Goal: Task Accomplishment & Management: Manage account settings

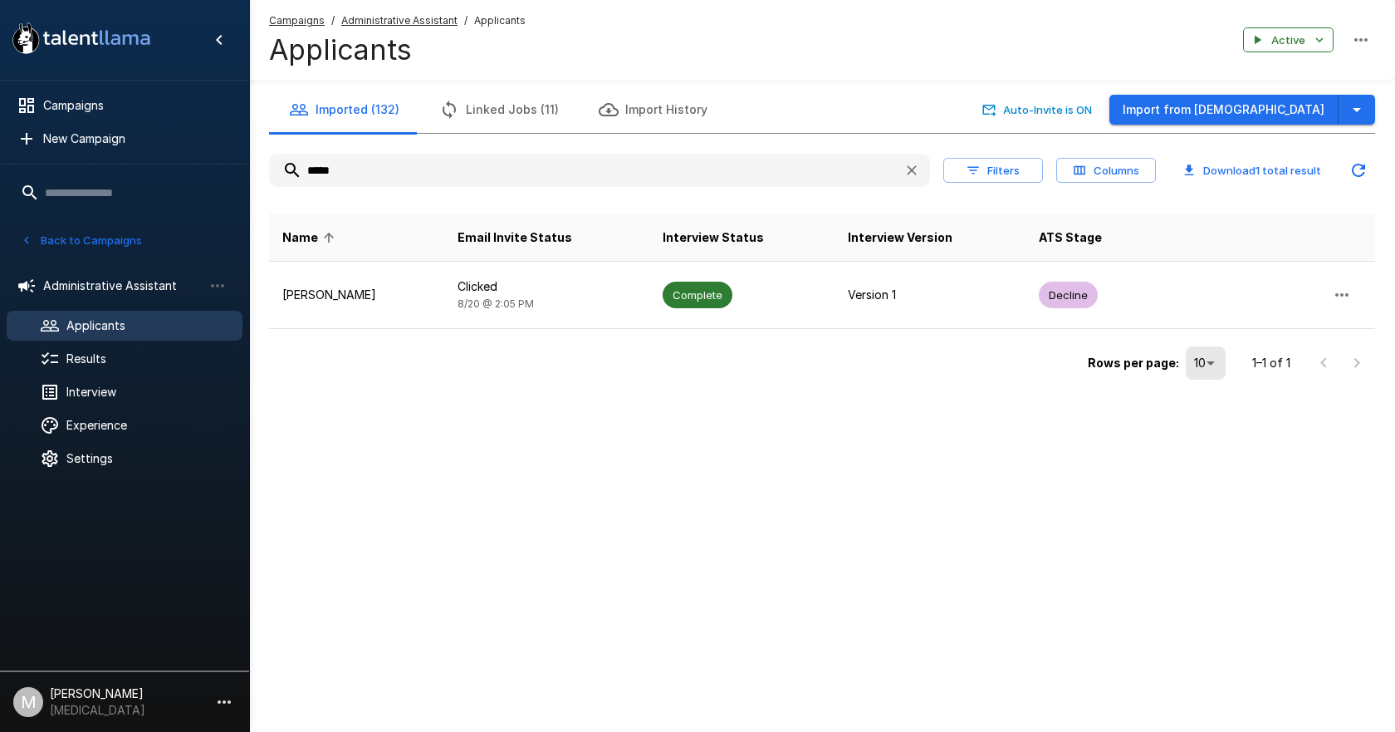
click at [285, 12] on span "Campaigns" at bounding box center [297, 20] width 56 height 17
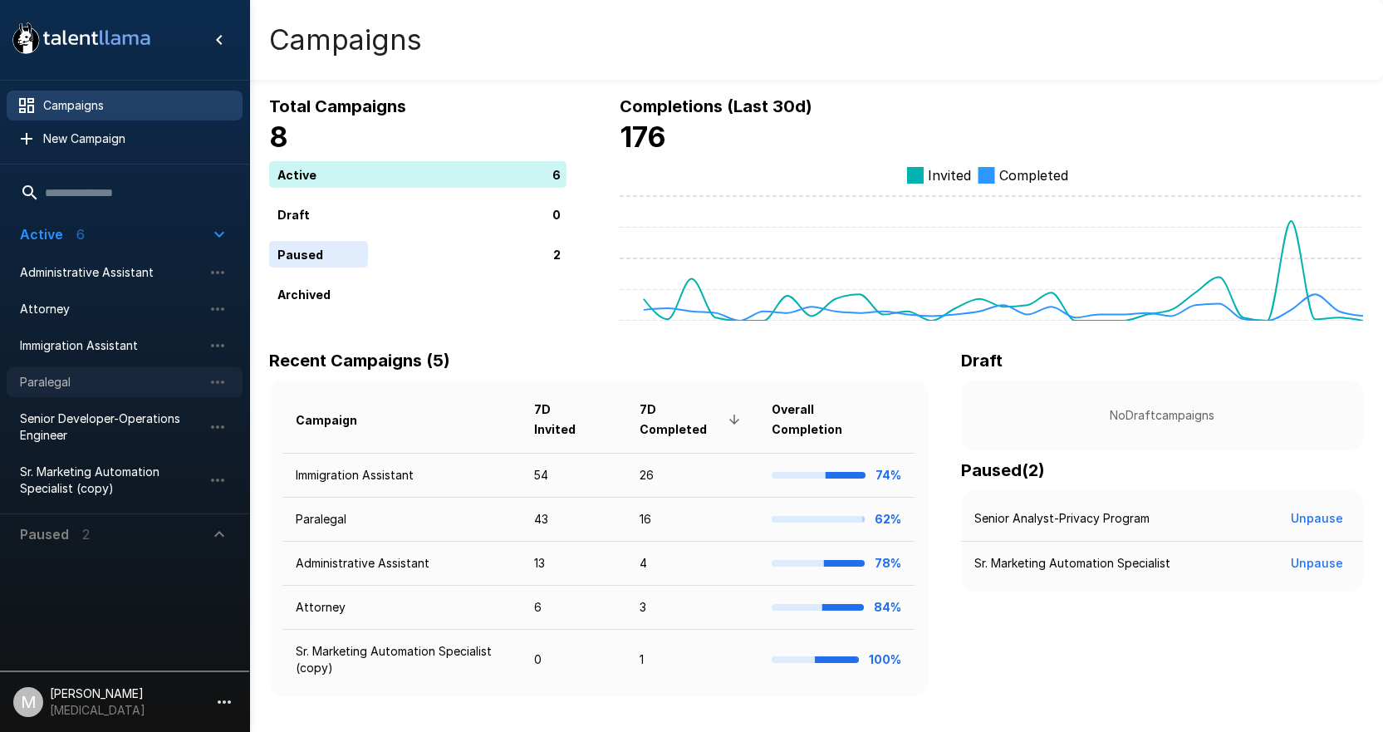
click at [135, 392] on div "Paralegal" at bounding box center [125, 382] width 236 height 30
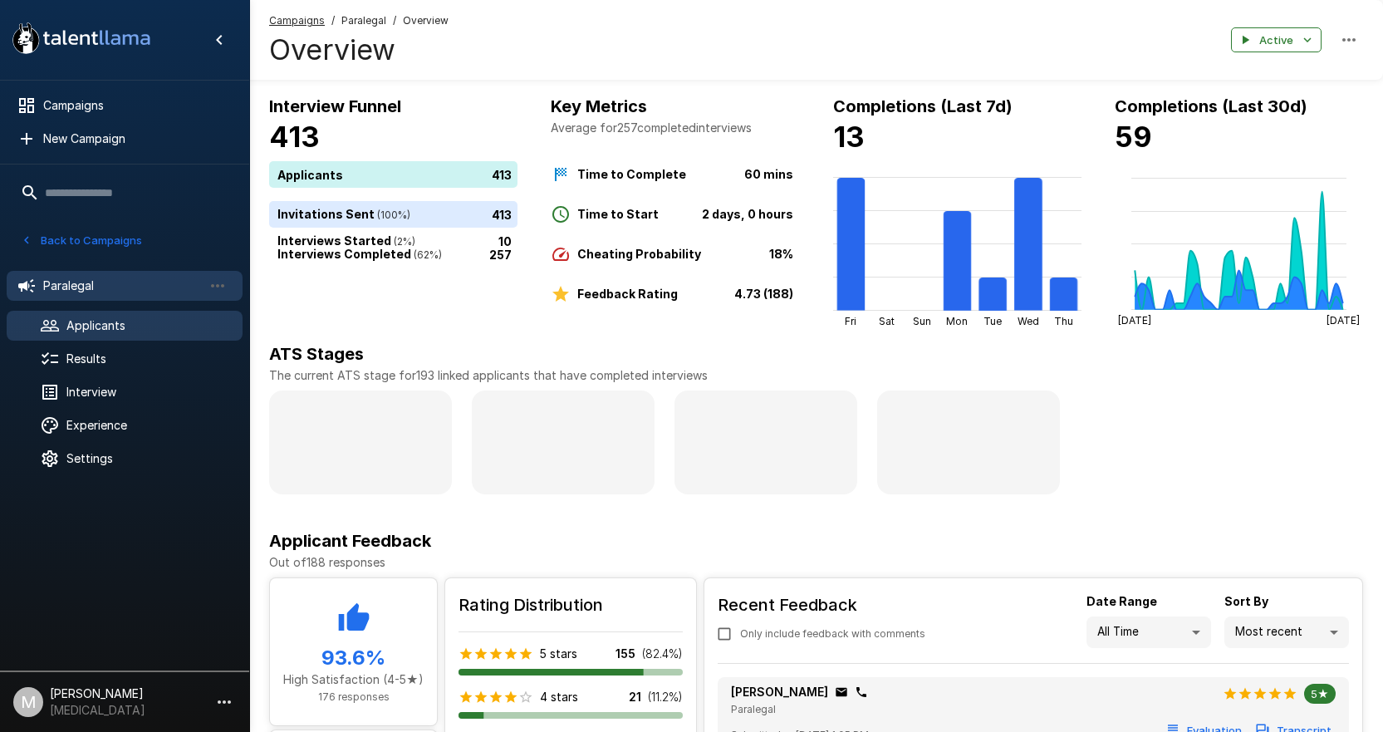
click at [89, 325] on span "Applicants" at bounding box center [147, 325] width 163 height 17
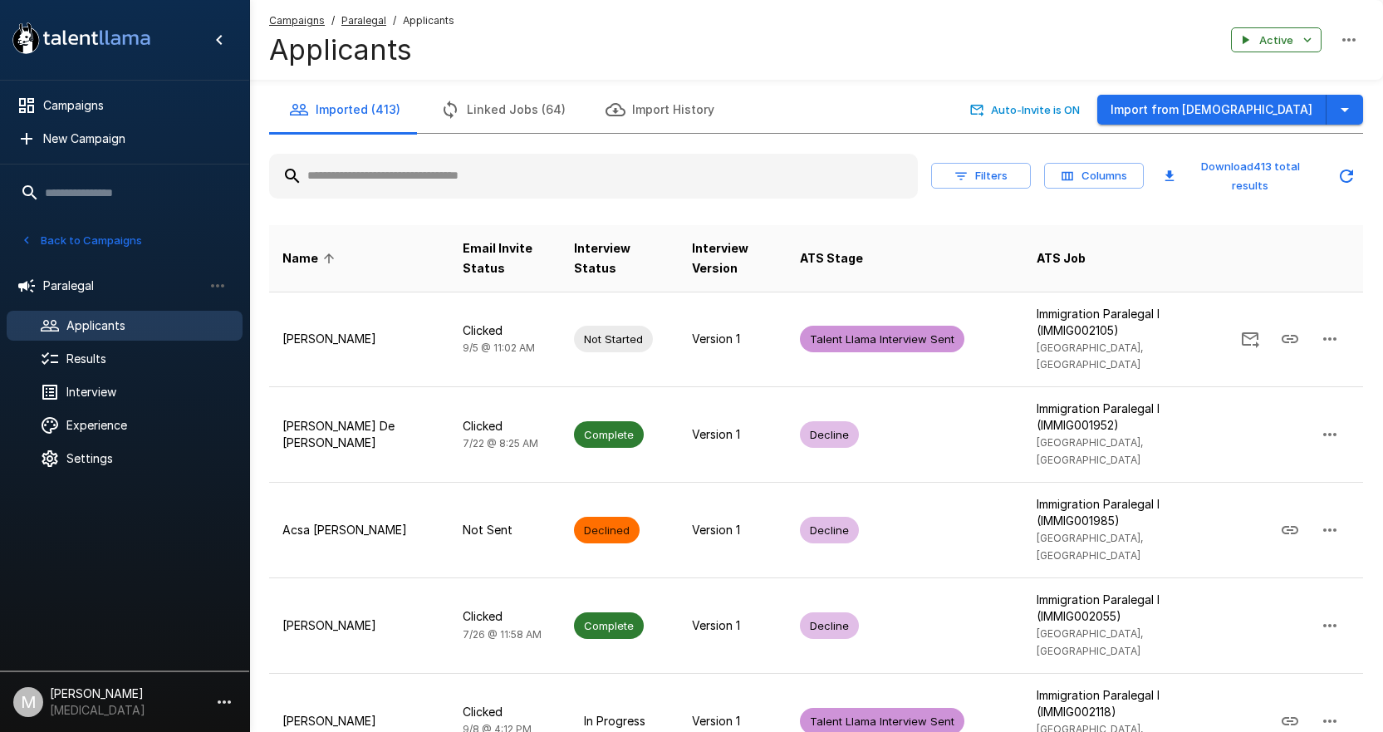
click at [330, 164] on input "text" at bounding box center [593, 176] width 649 height 30
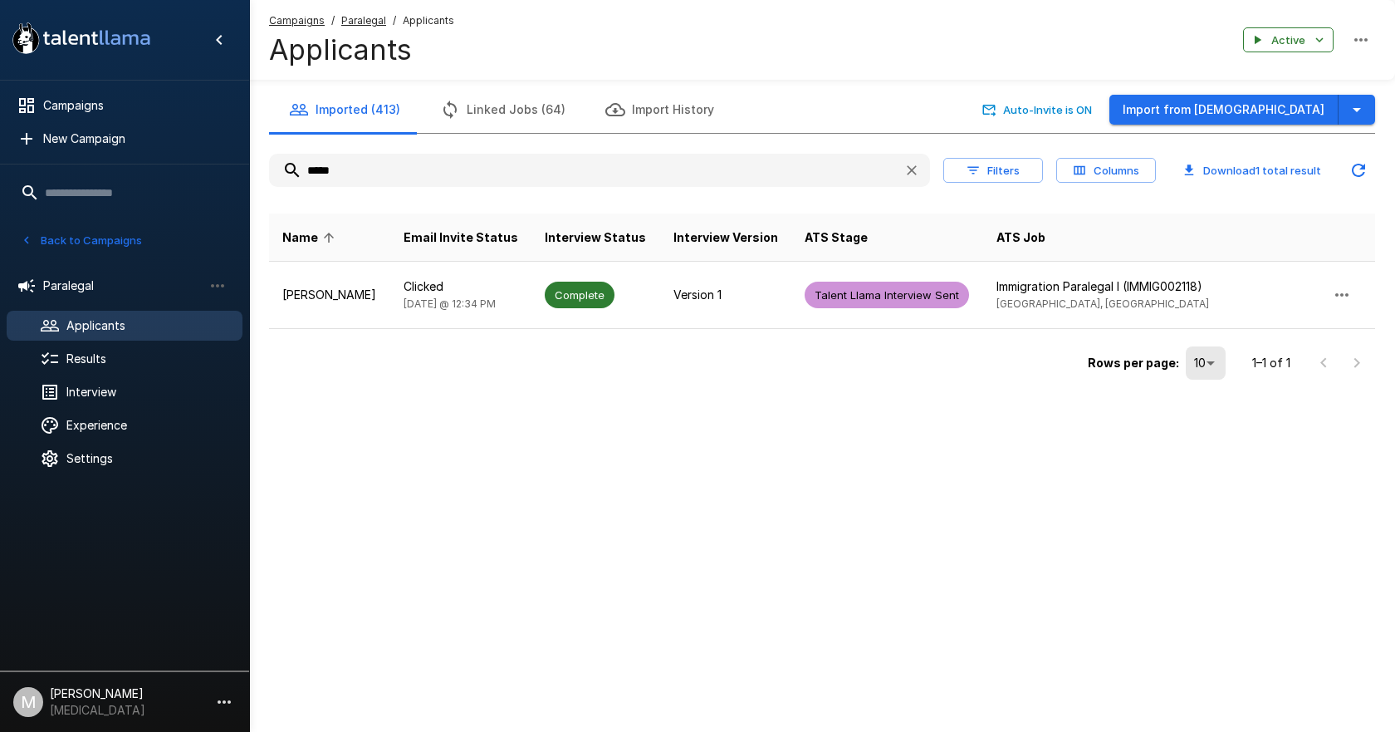
drag, startPoint x: 487, startPoint y: 159, endPoint x: -82, endPoint y: 134, distance: 569.6
click at [0, 134] on html ".st0{fill:#FFFFFF;} .st1{fill:#76a4ed;} Campaigns New Campaign Active 6 Adminis…" at bounding box center [697, 366] width 1395 height 732
drag, startPoint x: 391, startPoint y: 154, endPoint x: 8, endPoint y: 89, distance: 388.5
click at [249, 89] on div ".st0{fill:#FFFFFF;} .st1{fill:#76a4ed;} Campaigns New Campaign Active 6 Adminis…" at bounding box center [822, 225] width 1146 height 451
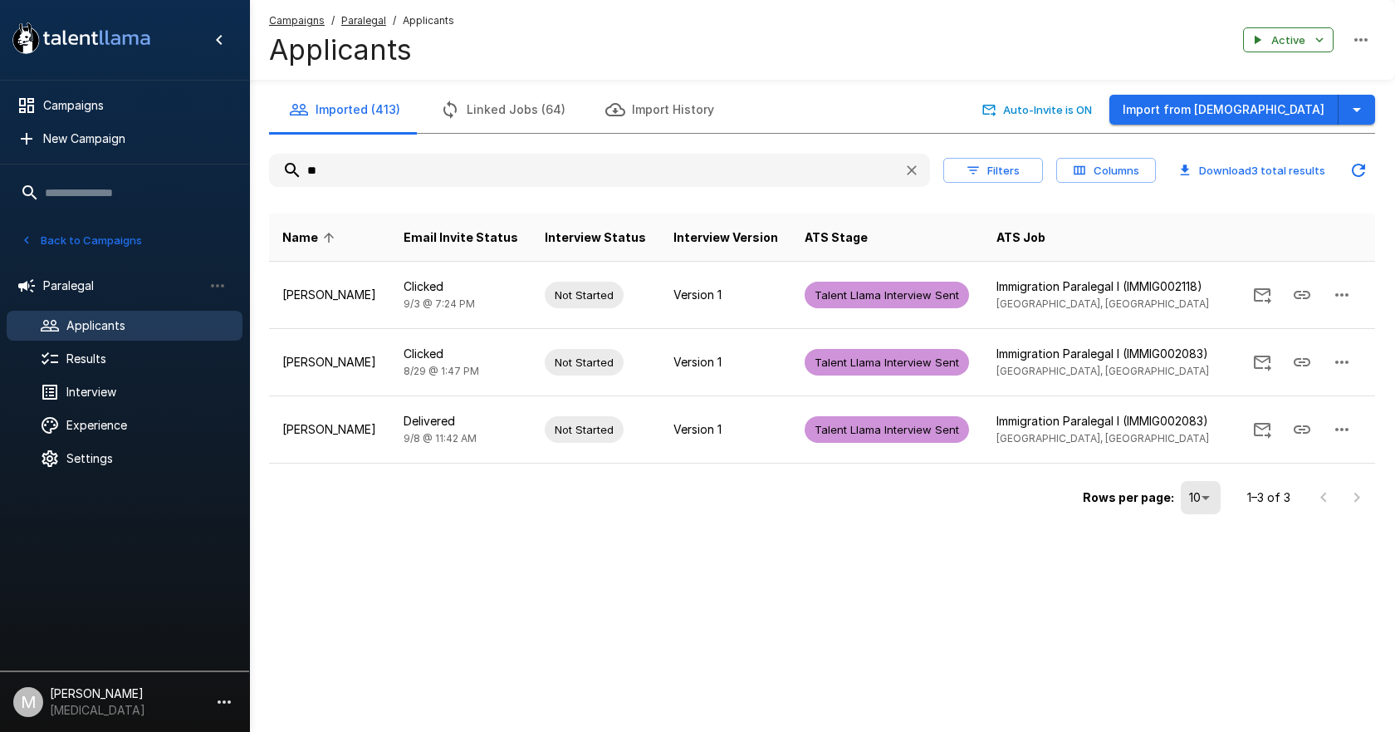
type input "*"
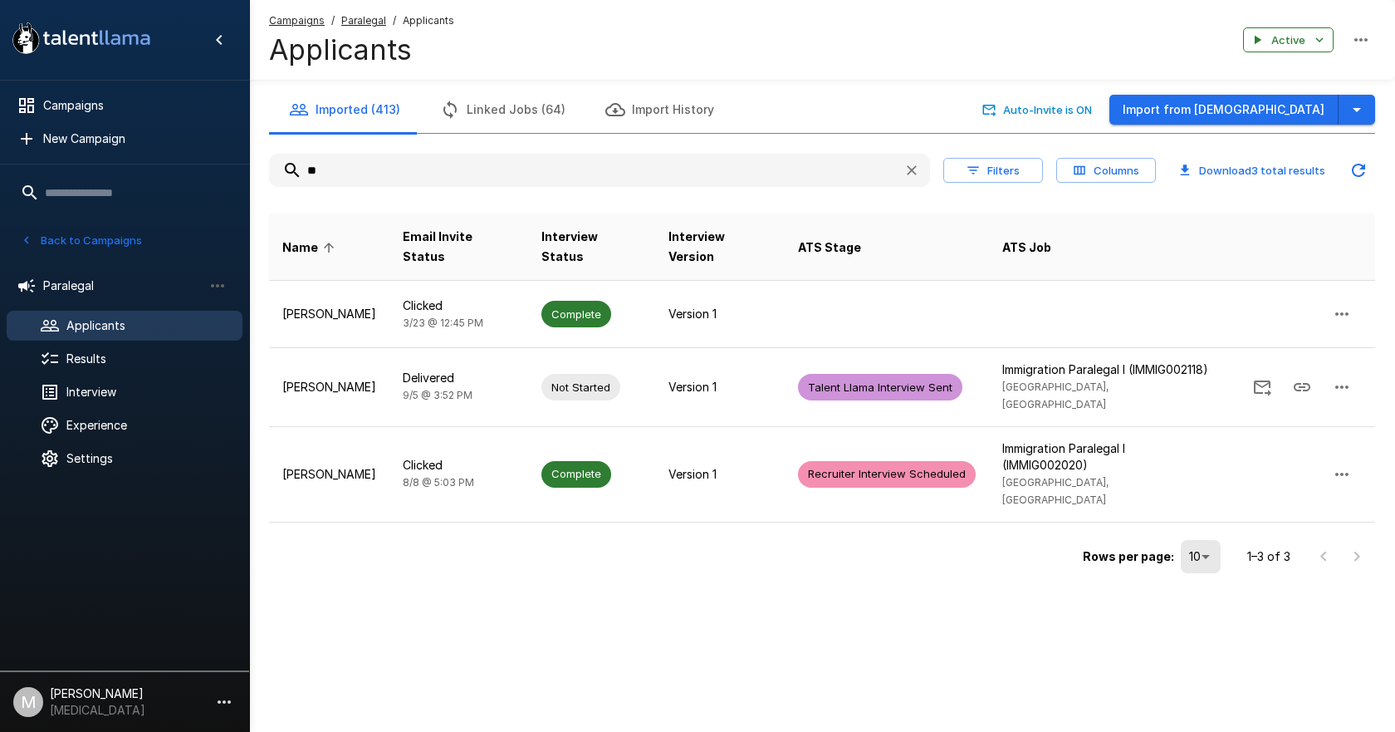
type input "*"
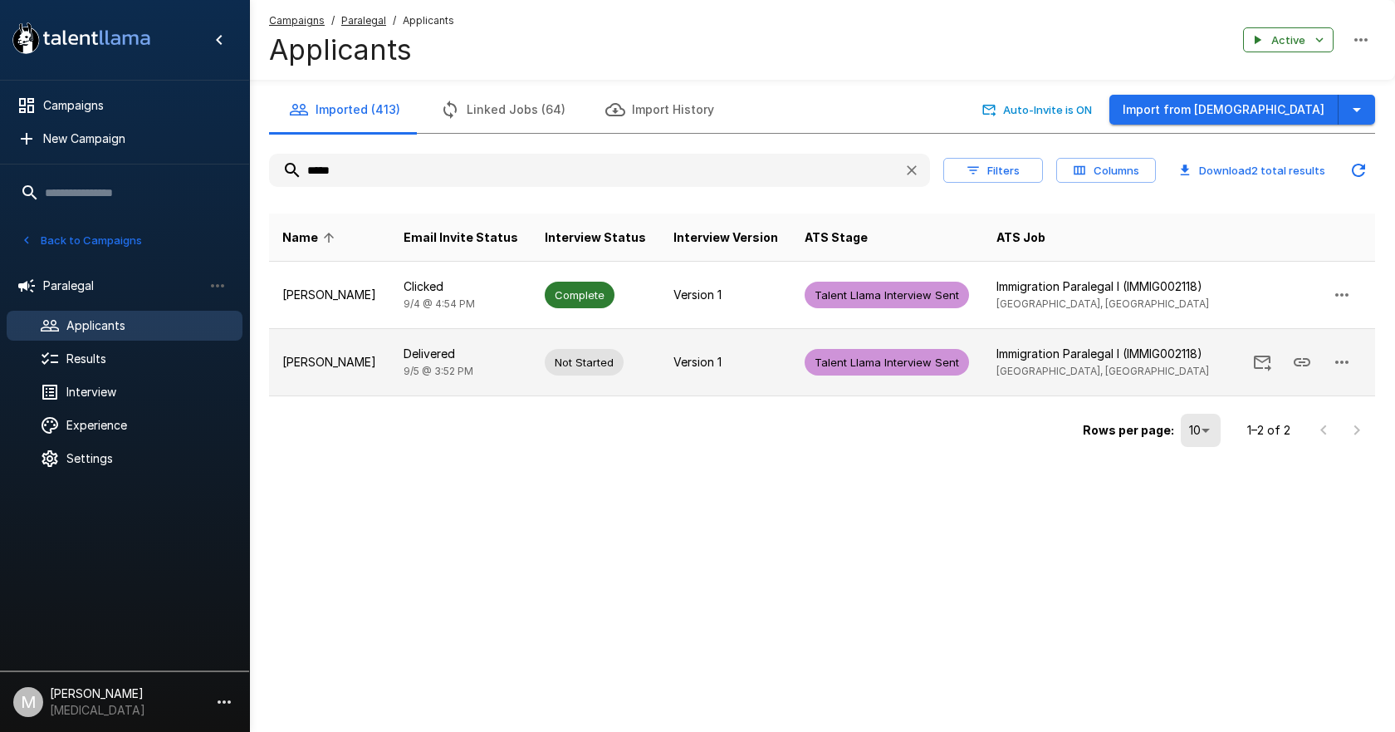
type input "*****"
click at [1336, 360] on icon "button" at bounding box center [1342, 362] width 20 height 20
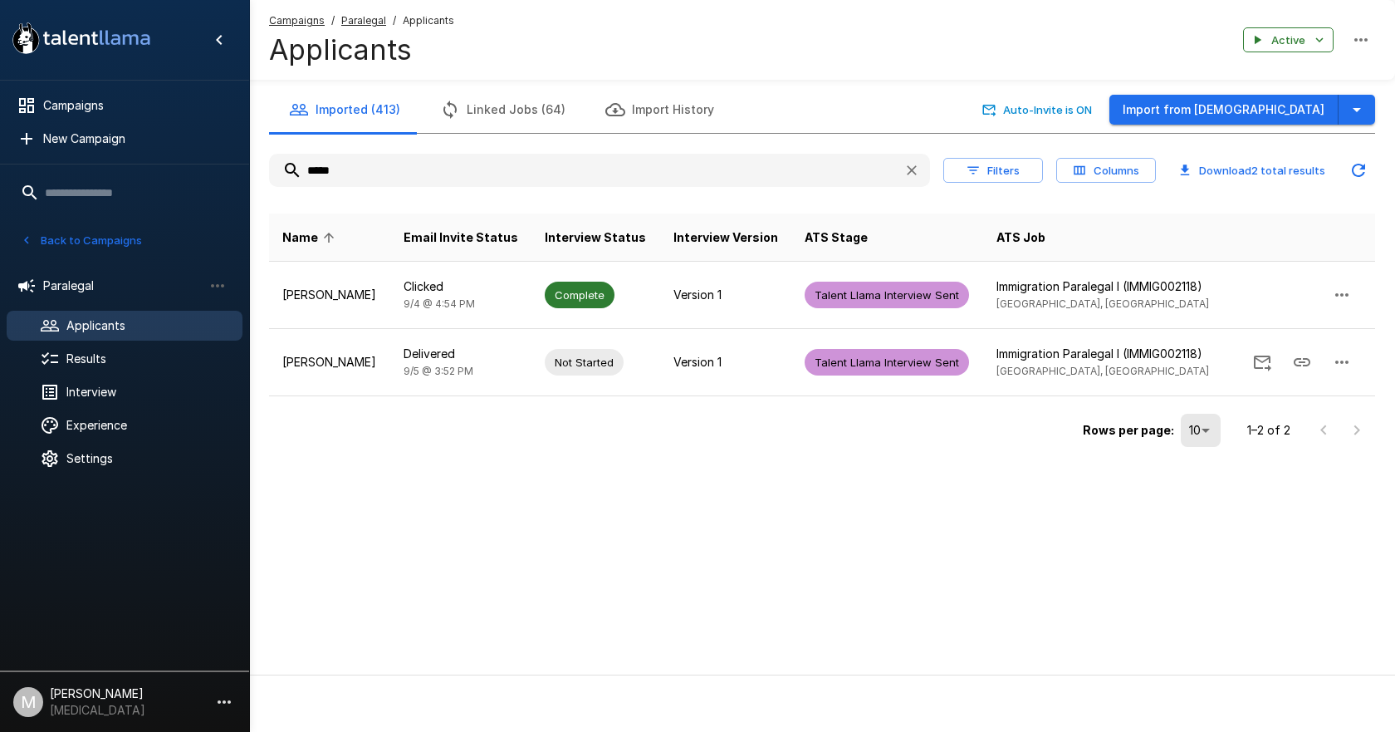
click at [1268, 699] on span "Delete Applicant" at bounding box center [714, 709] width 1362 height 20
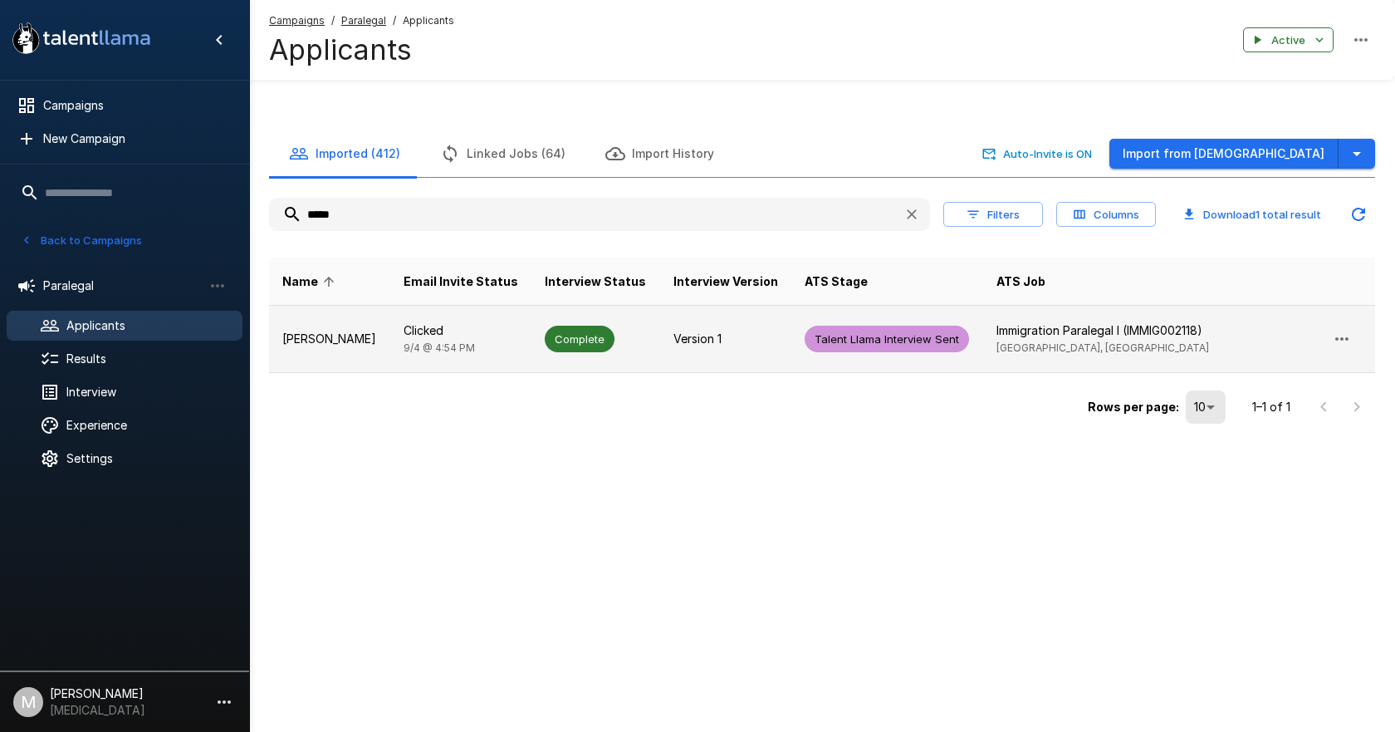
click at [700, 316] on td "Version 1" at bounding box center [726, 339] width 132 height 67
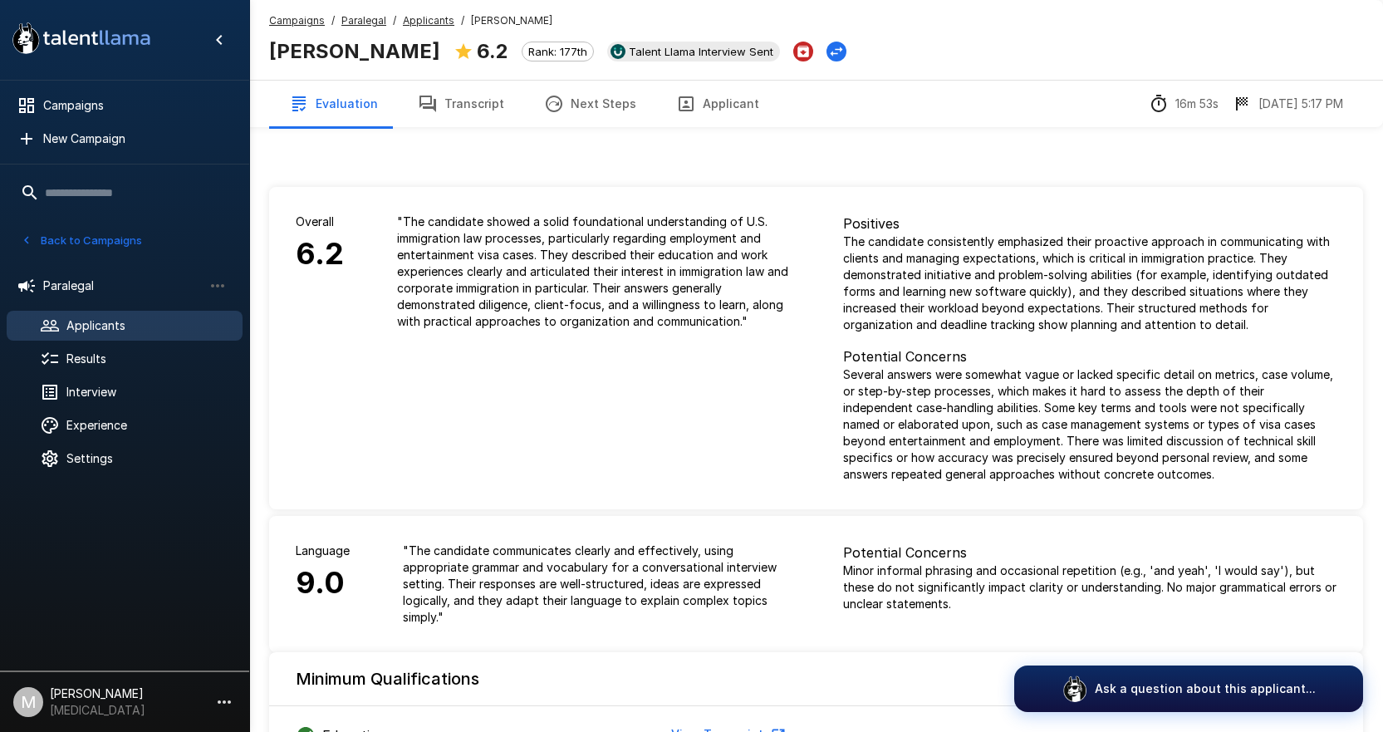
click at [479, 105] on button "Transcript" at bounding box center [461, 104] width 126 height 47
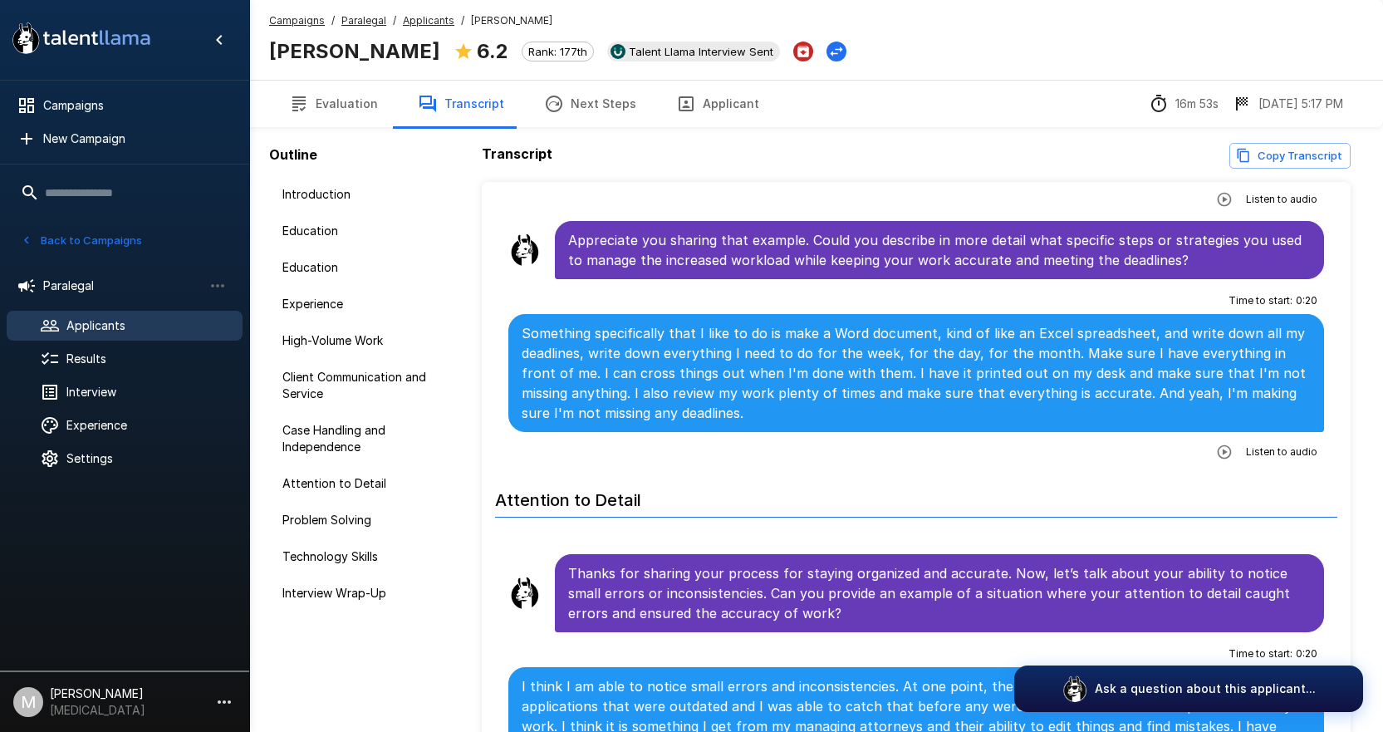
scroll to position [4070, 0]
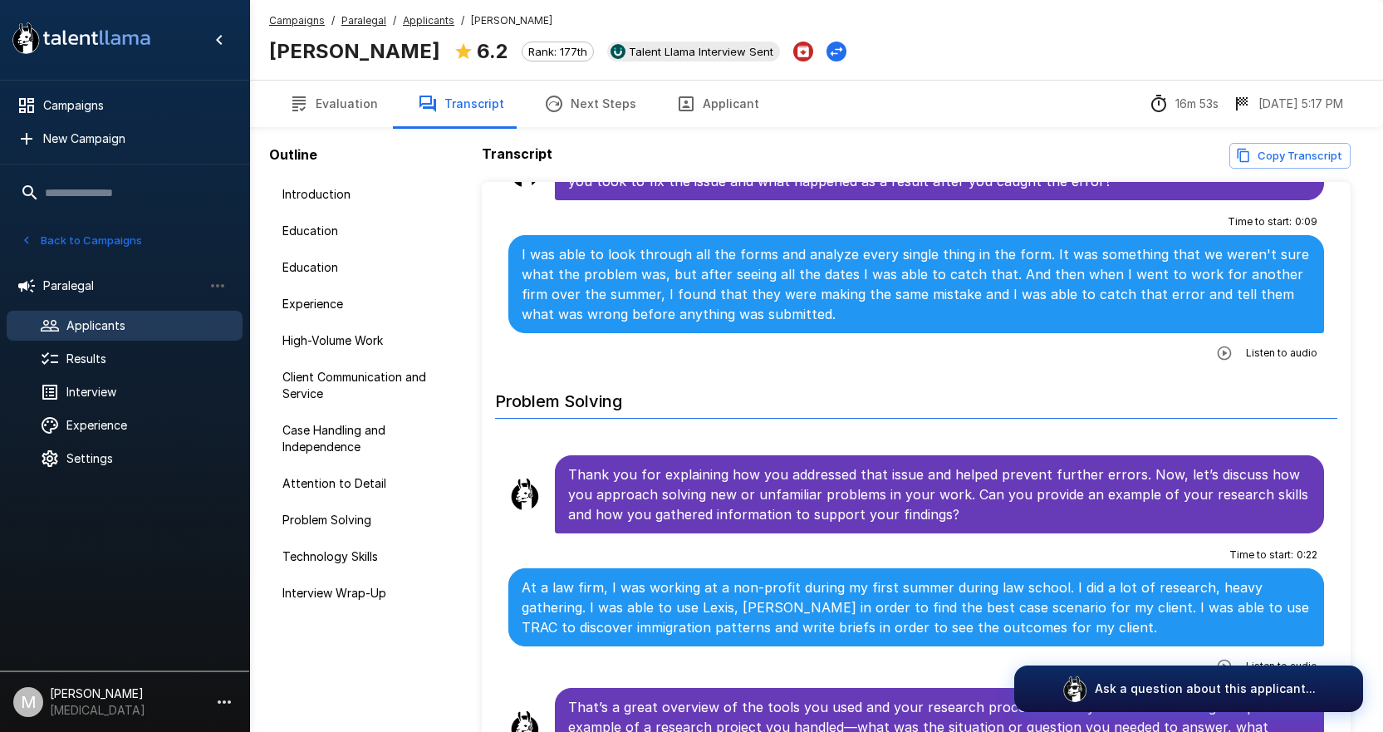
click at [407, 17] on u "Applicants" at bounding box center [428, 20] width 51 height 12
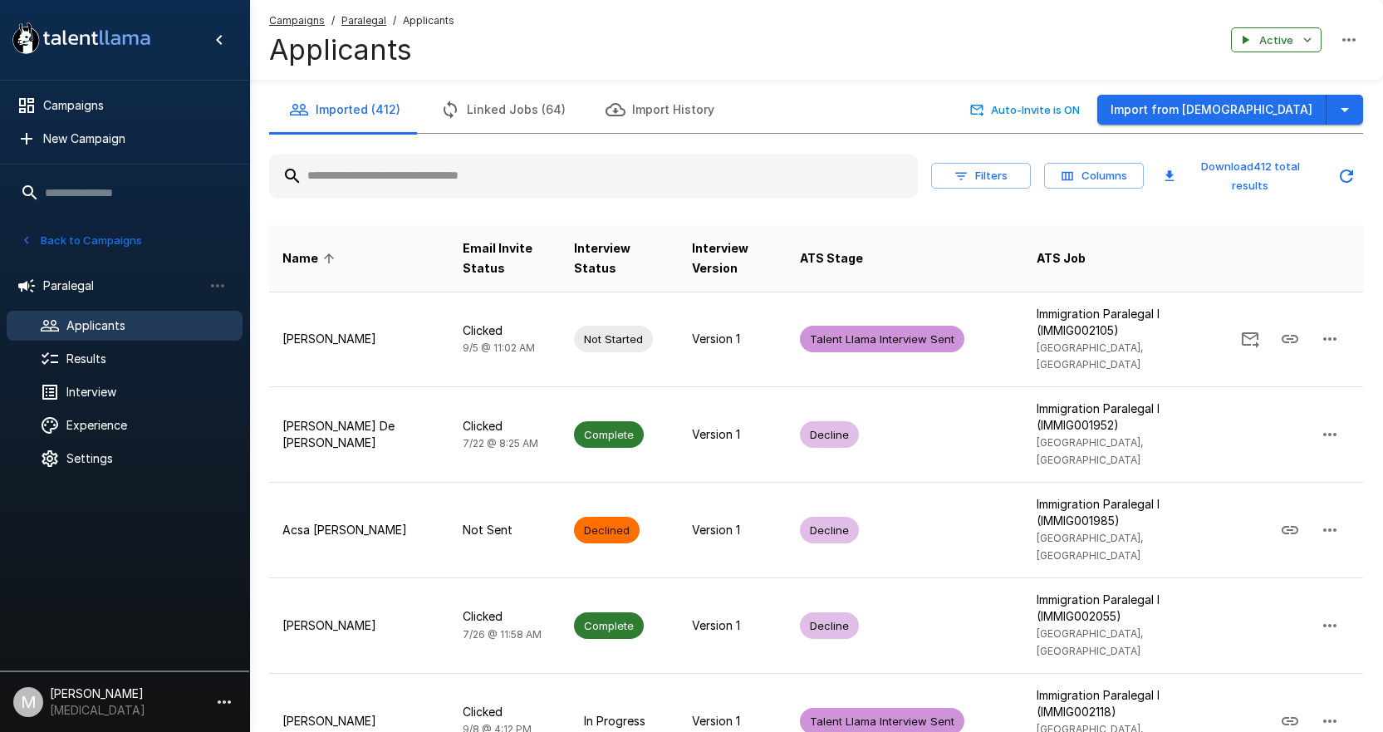
click at [375, 179] on input "text" at bounding box center [593, 176] width 649 height 30
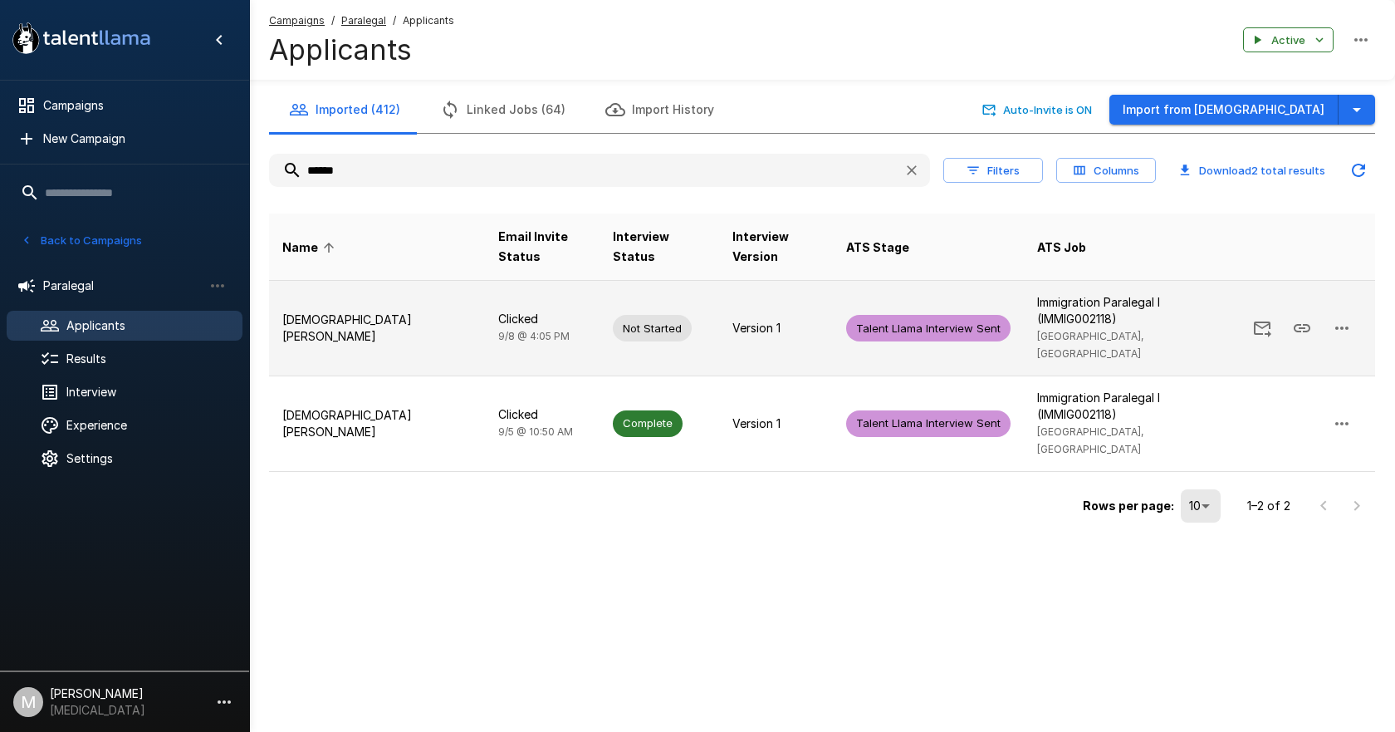
click at [1336, 318] on icon "button" at bounding box center [1342, 328] width 20 height 20
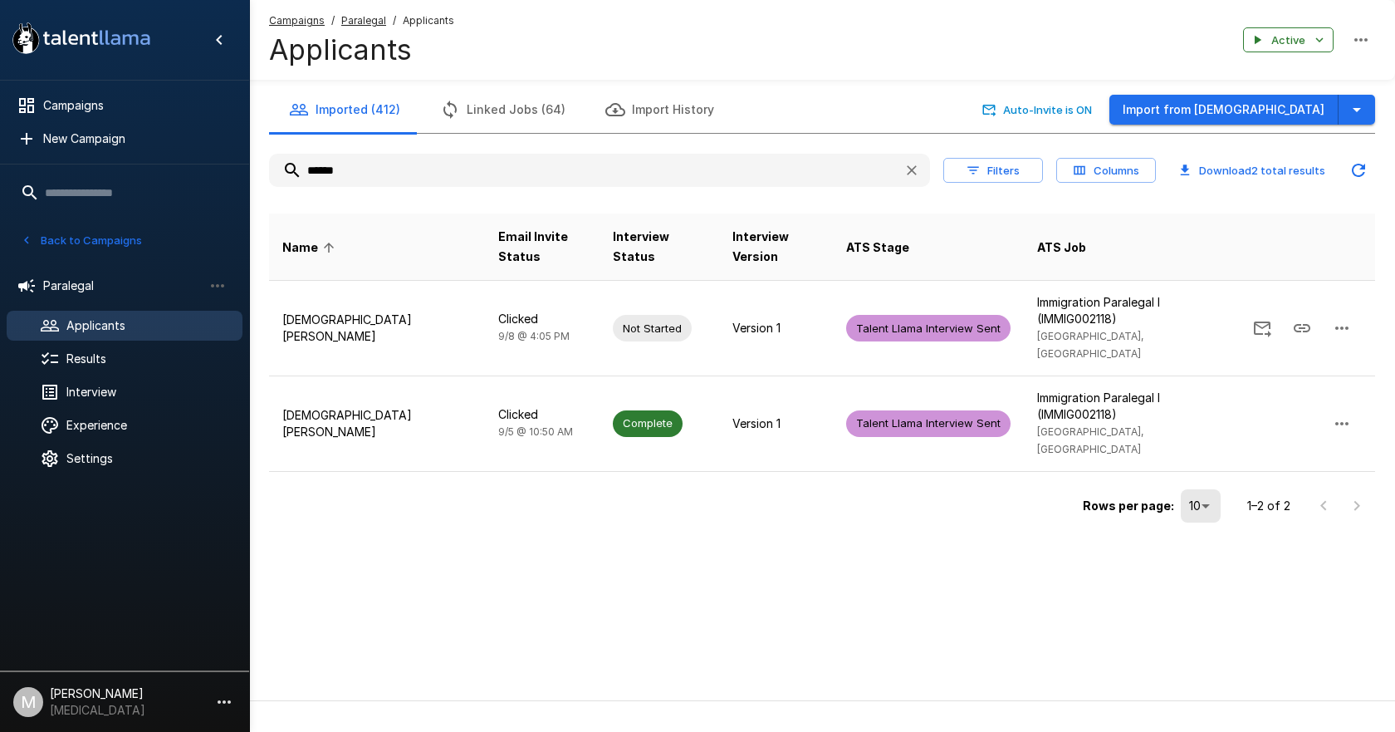
click at [1218, 724] on span "Delete Applicant" at bounding box center [714, 734] width 1362 height 20
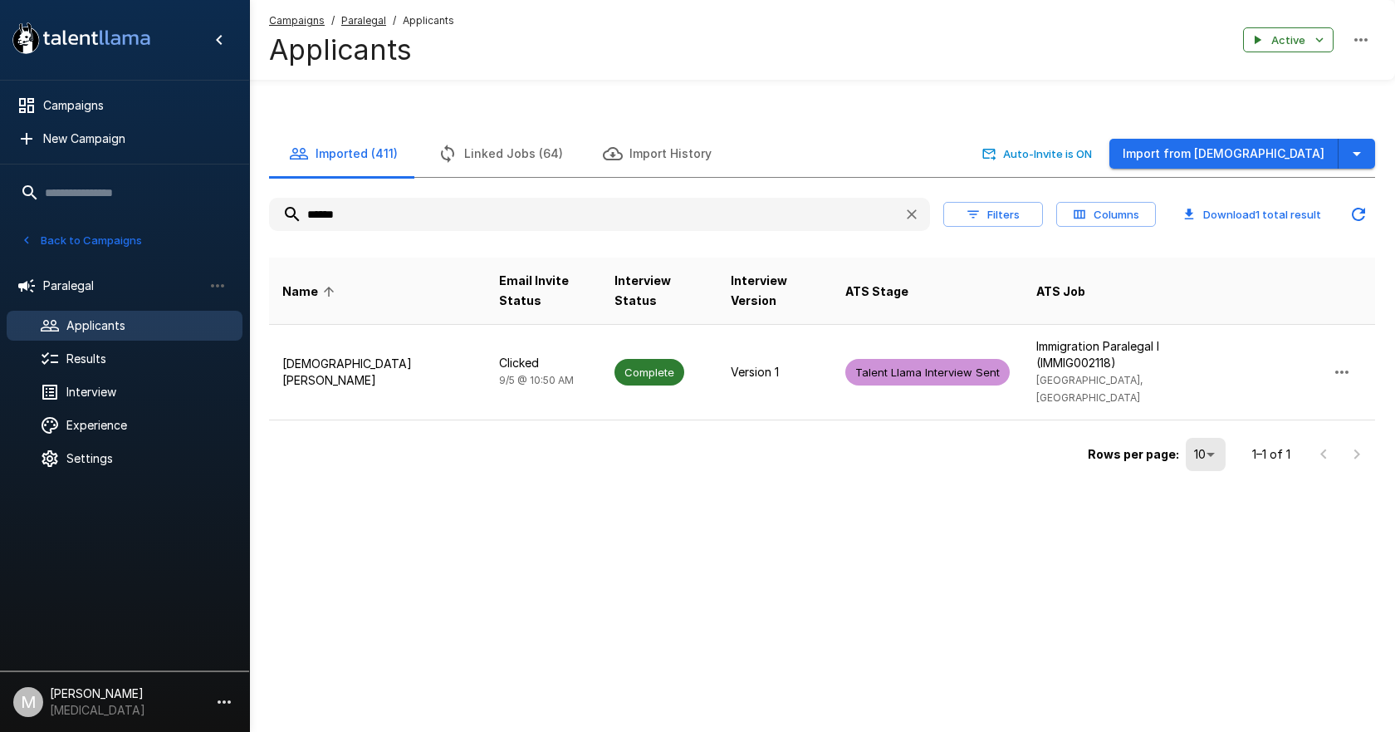
drag, startPoint x: 370, startPoint y: 169, endPoint x: -262, endPoint y: 81, distance: 637.5
click at [0, 81] on html ".st0{fill:#FFFFFF;} .st1{fill:#76a4ed;} Campaigns New Campaign Active 6 Adminis…" at bounding box center [697, 366] width 1395 height 732
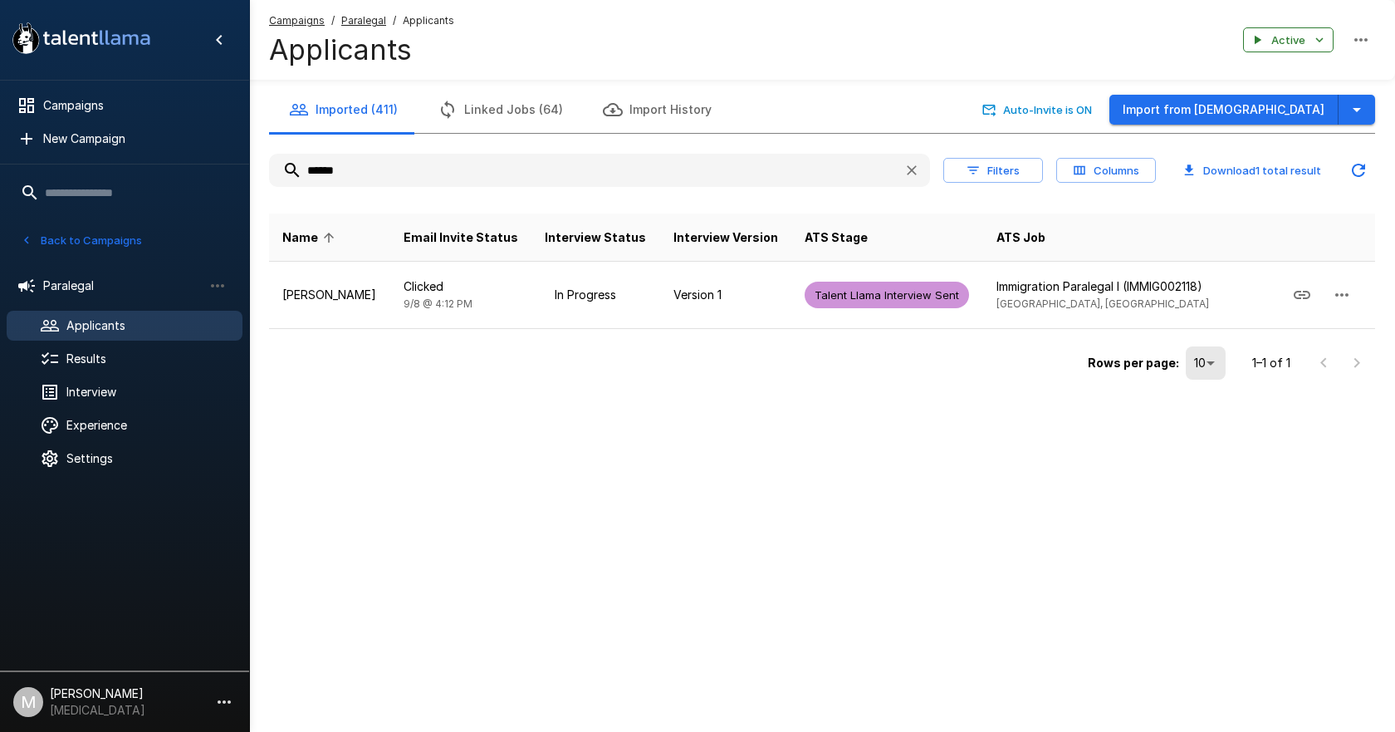
drag, startPoint x: 370, startPoint y: 177, endPoint x: 159, endPoint y: 156, distance: 212.0
click at [249, 156] on div ".st0{fill:#FFFFFF;} .st1{fill:#76a4ed;} Campaigns New Campaign Active 6 Adminis…" at bounding box center [822, 225] width 1146 height 451
click at [1141, 439] on div "Imported (411) Linked Jobs (64) Import History Auto-Invite is ON Import from Jo…" at bounding box center [822, 225] width 1146 height 451
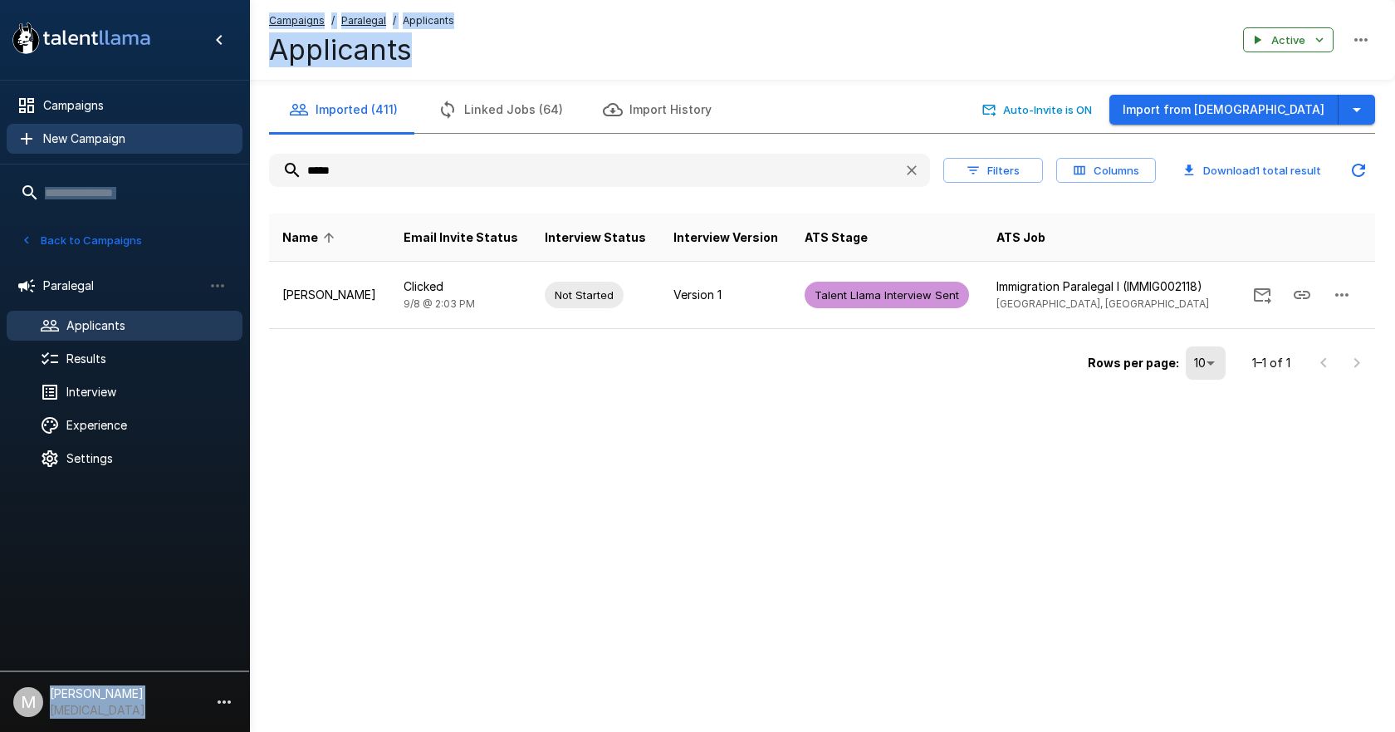
drag, startPoint x: 375, startPoint y: 186, endPoint x: 87, endPoint y: 149, distance: 290.6
click at [249, 149] on div ".st0{fill:#FFFFFF;} .st1{fill:#76a4ed;} Campaigns New Campaign Active 6 Adminis…" at bounding box center [822, 225] width 1146 height 451
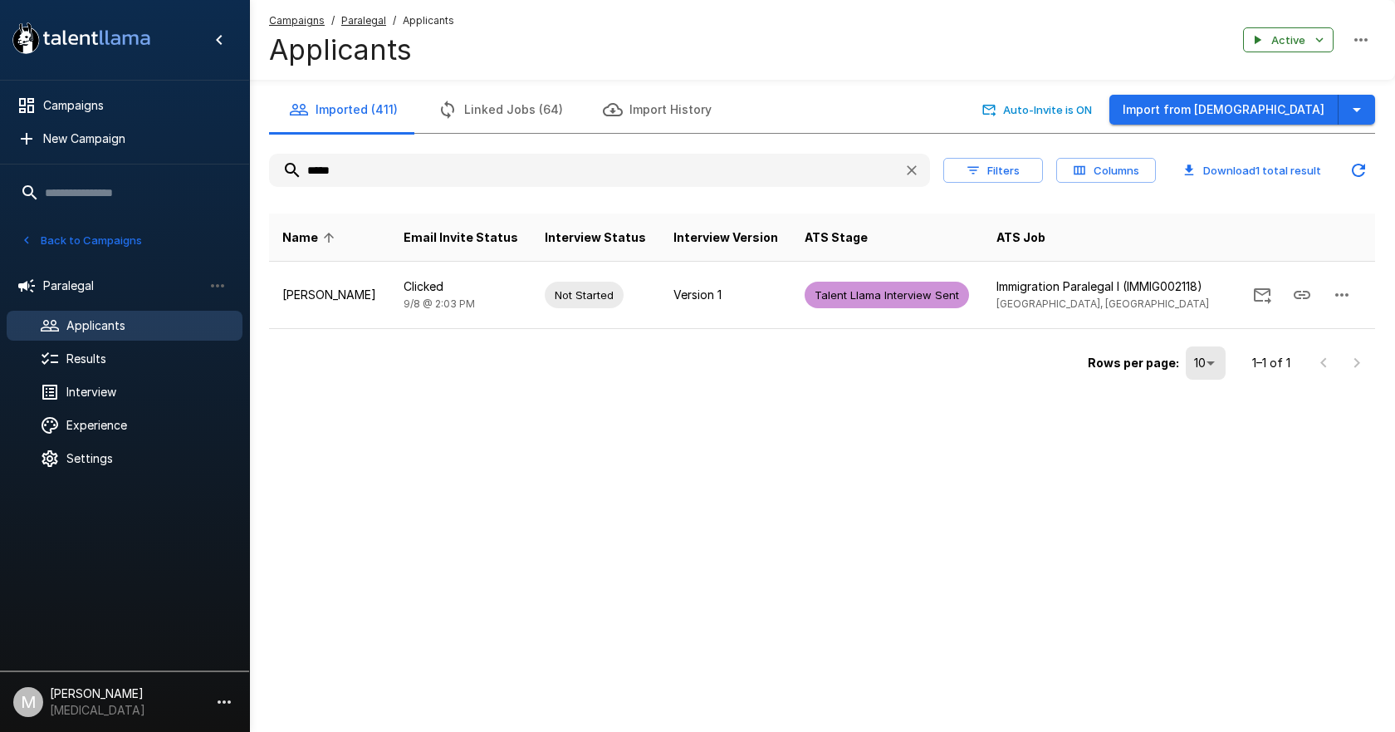
drag, startPoint x: 436, startPoint y: 161, endPoint x: -10, endPoint y: 160, distance: 446.0
click at [0, 160] on html ".st0{fill:#FFFFFF;} .st1{fill:#76a4ed;} Campaigns New Campaign Active 6 Adminis…" at bounding box center [697, 366] width 1395 height 732
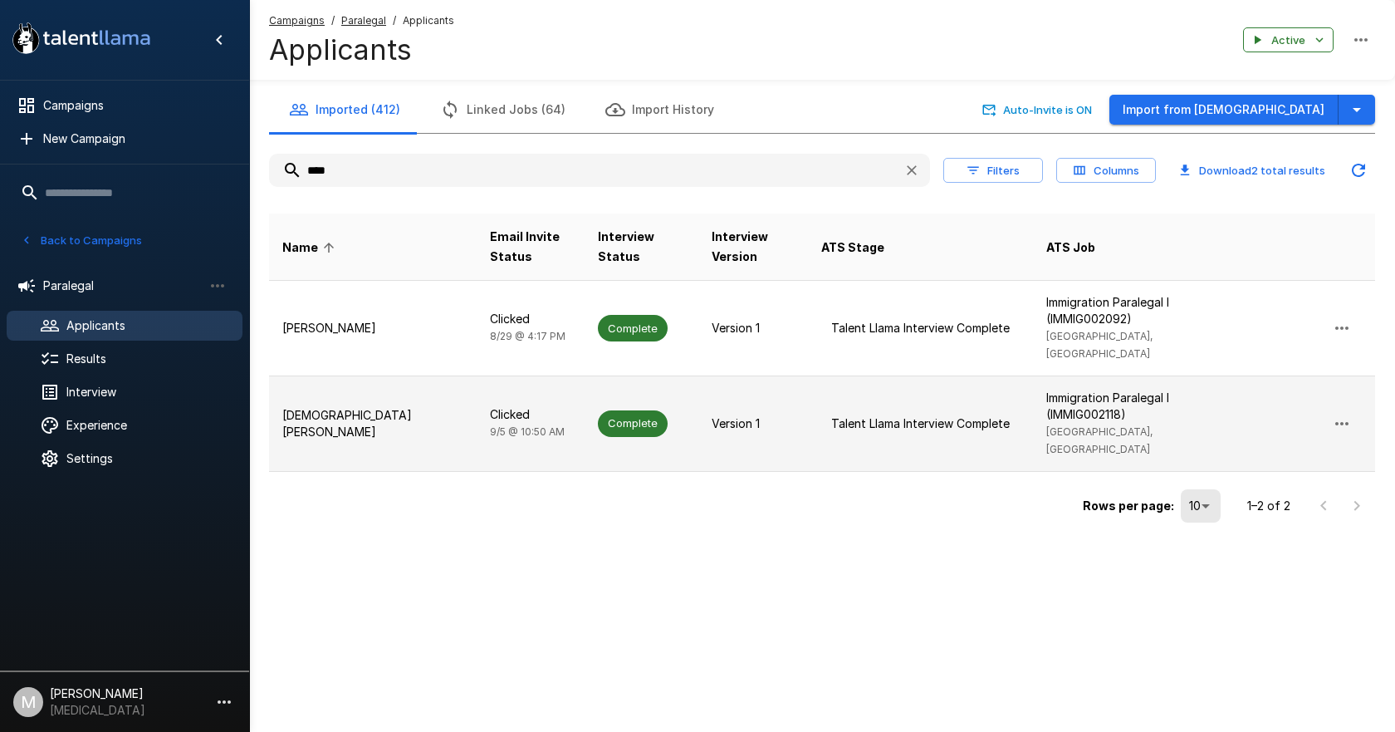
type input "****"
click at [490, 406] on p "Clicked" at bounding box center [531, 414] width 82 height 17
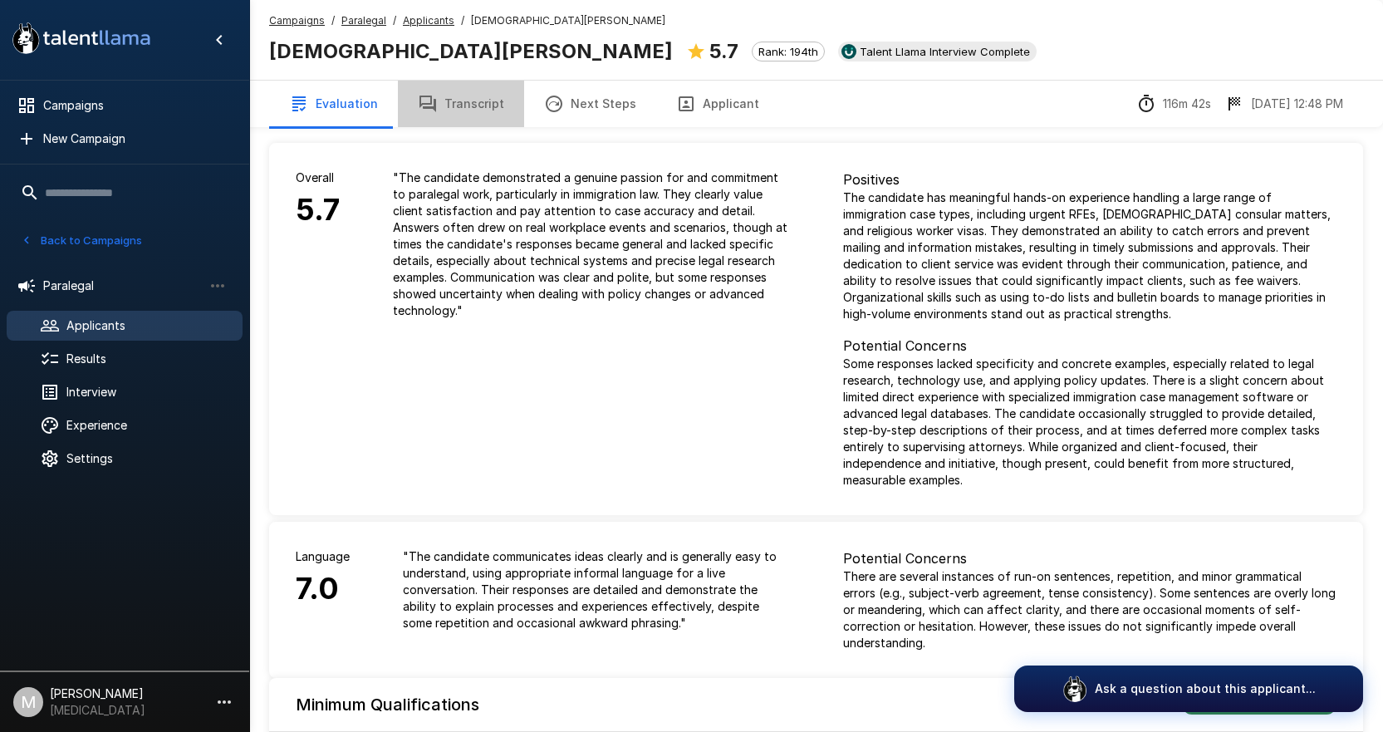
click at [470, 103] on button "Transcript" at bounding box center [461, 104] width 126 height 47
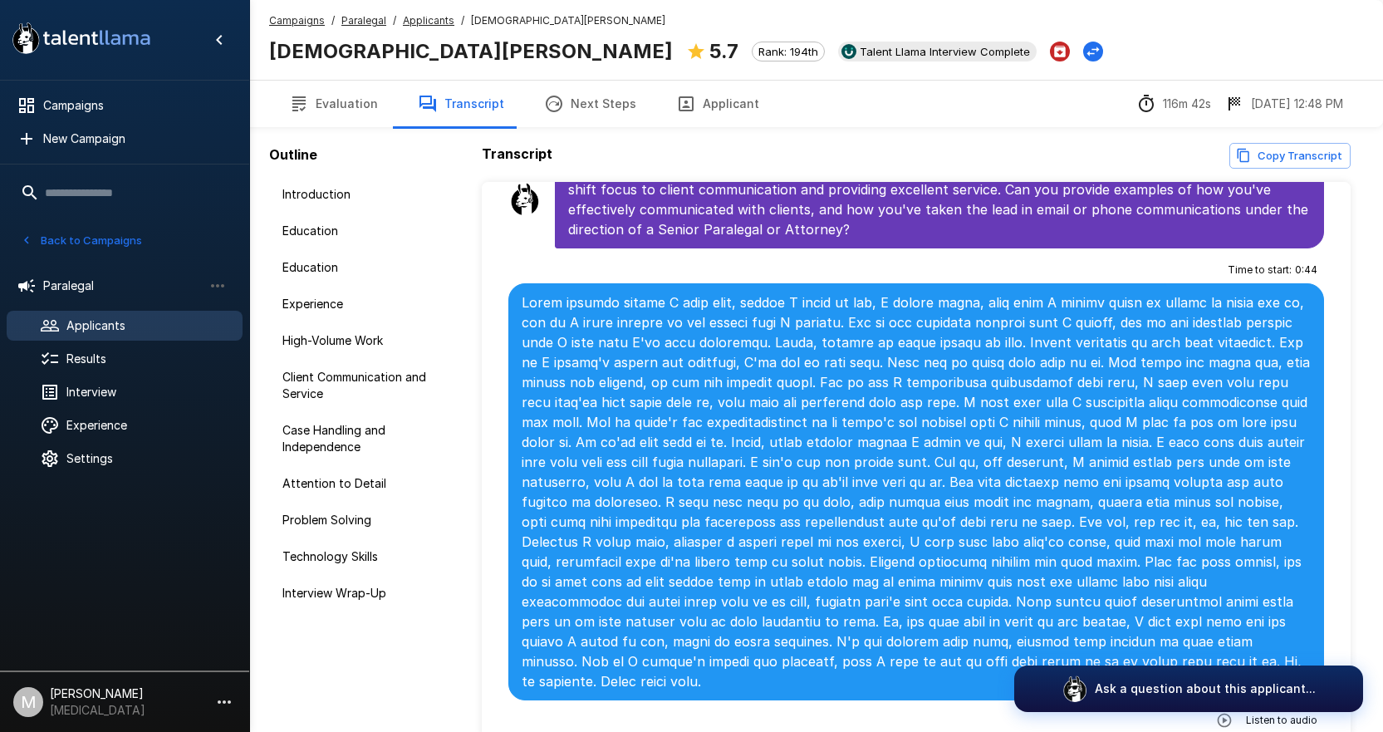
scroll to position [3655, 0]
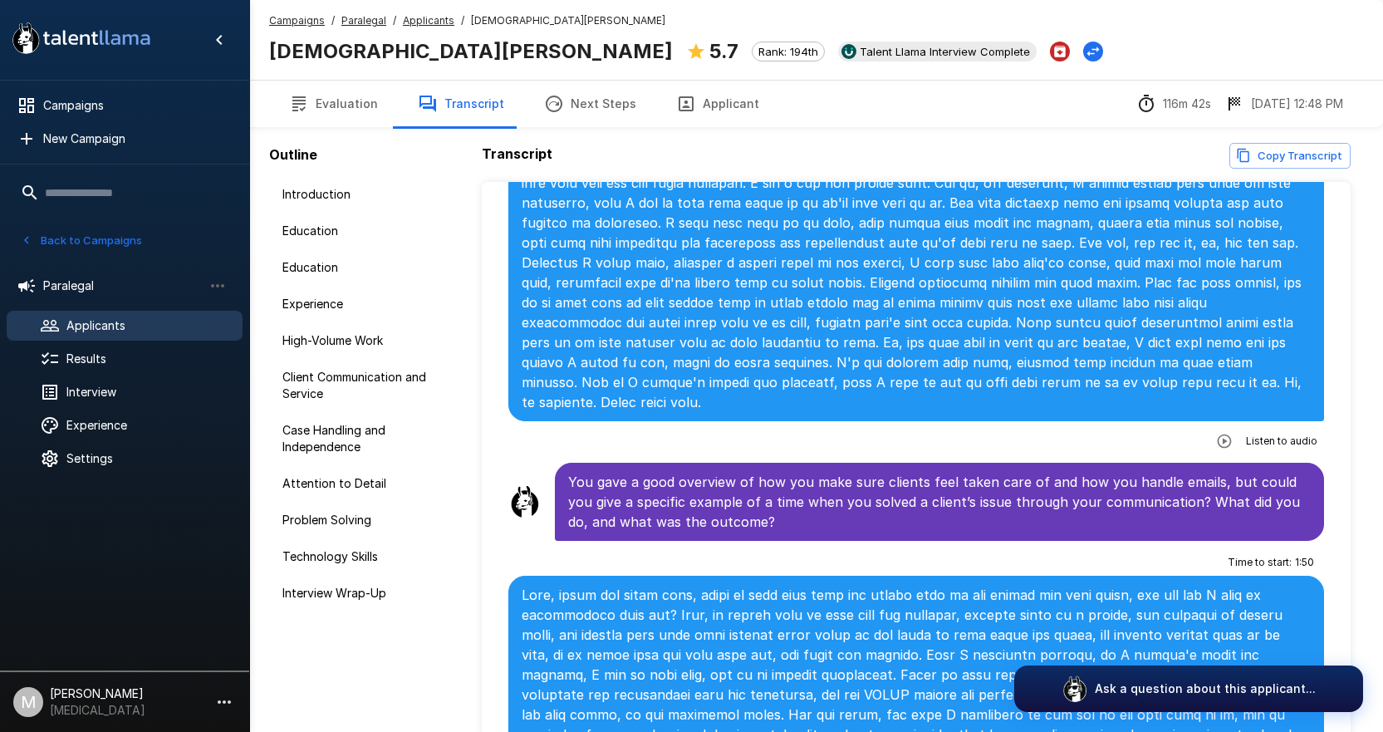
click at [429, 17] on u "Applicants" at bounding box center [428, 20] width 51 height 12
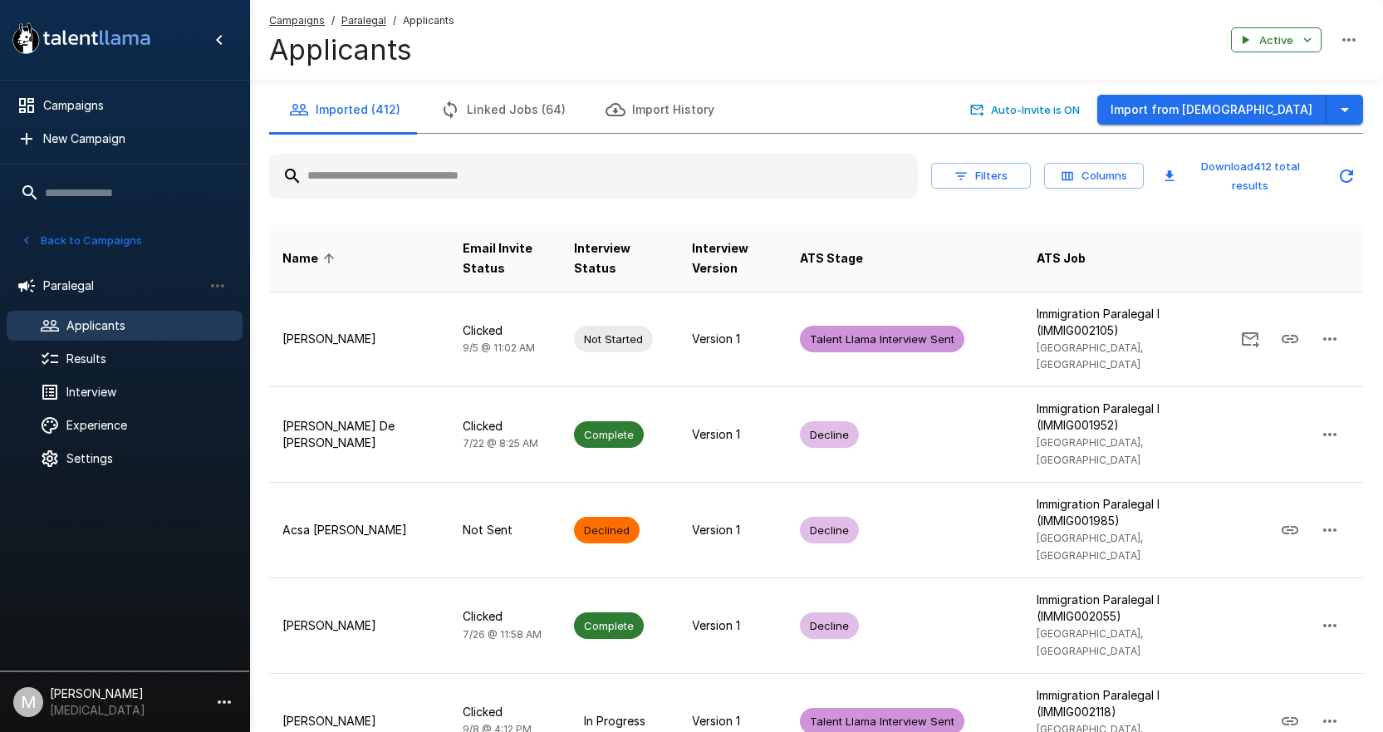
drag, startPoint x: 576, startPoint y: 165, endPoint x: 336, endPoint y: 175, distance: 240.3
click at [341, 175] on input "text" at bounding box center [593, 176] width 649 height 30
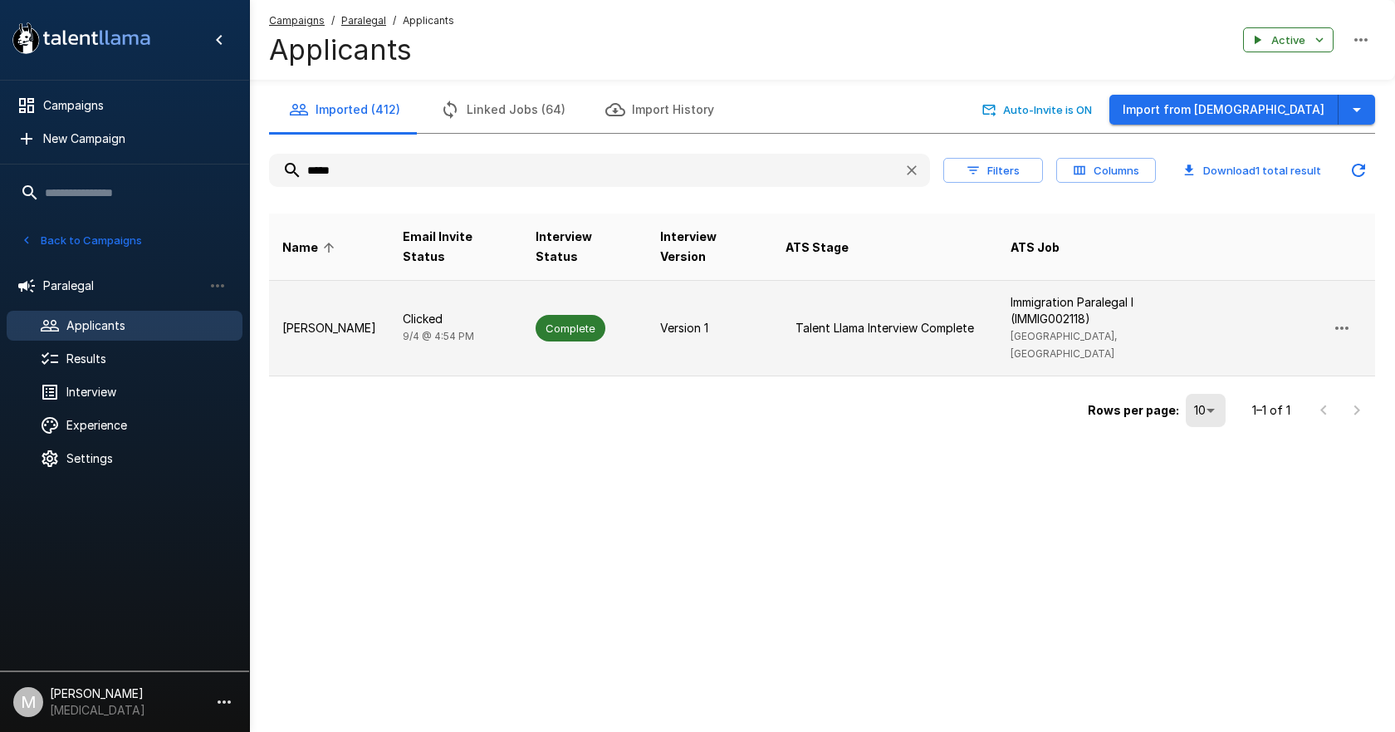
type input "*****"
click at [344, 281] on td "[PERSON_NAME]" at bounding box center [329, 329] width 120 height 96
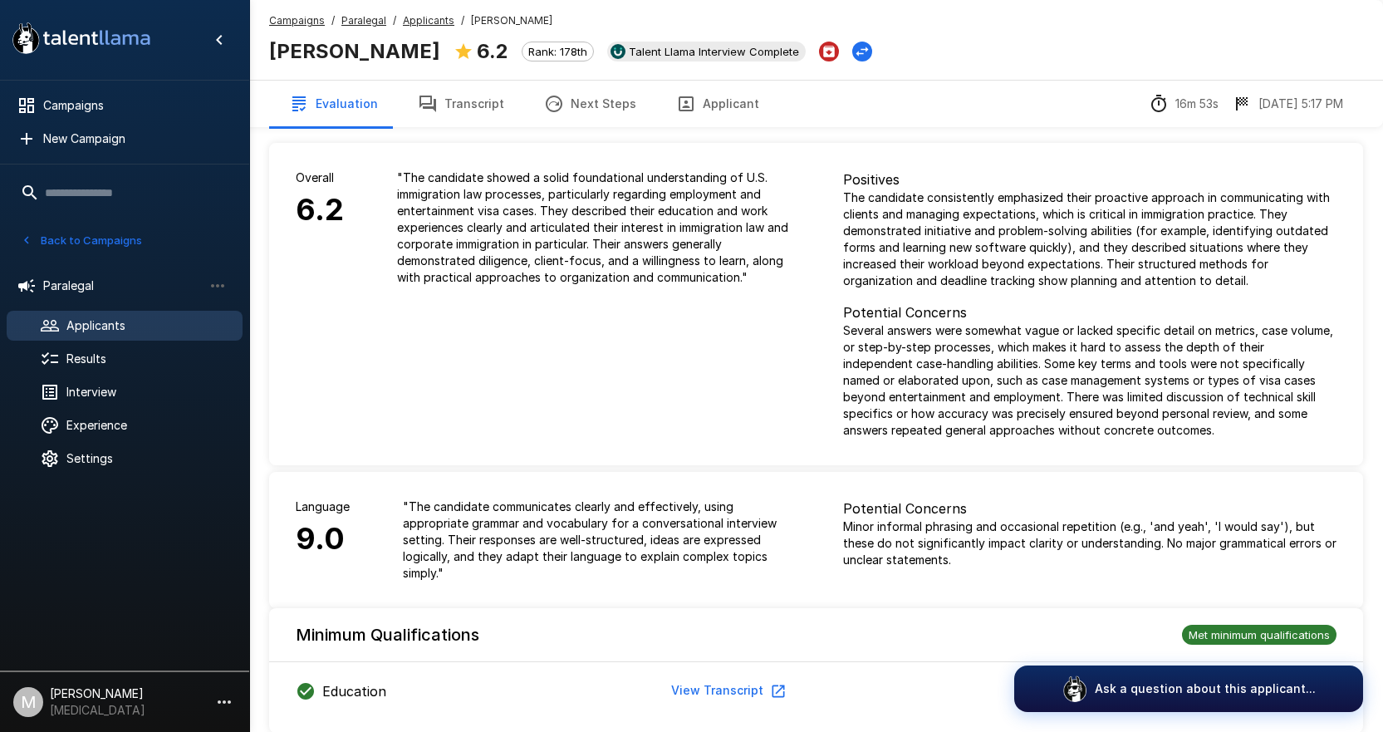
click at [410, 101] on button "Transcript" at bounding box center [461, 104] width 126 height 47
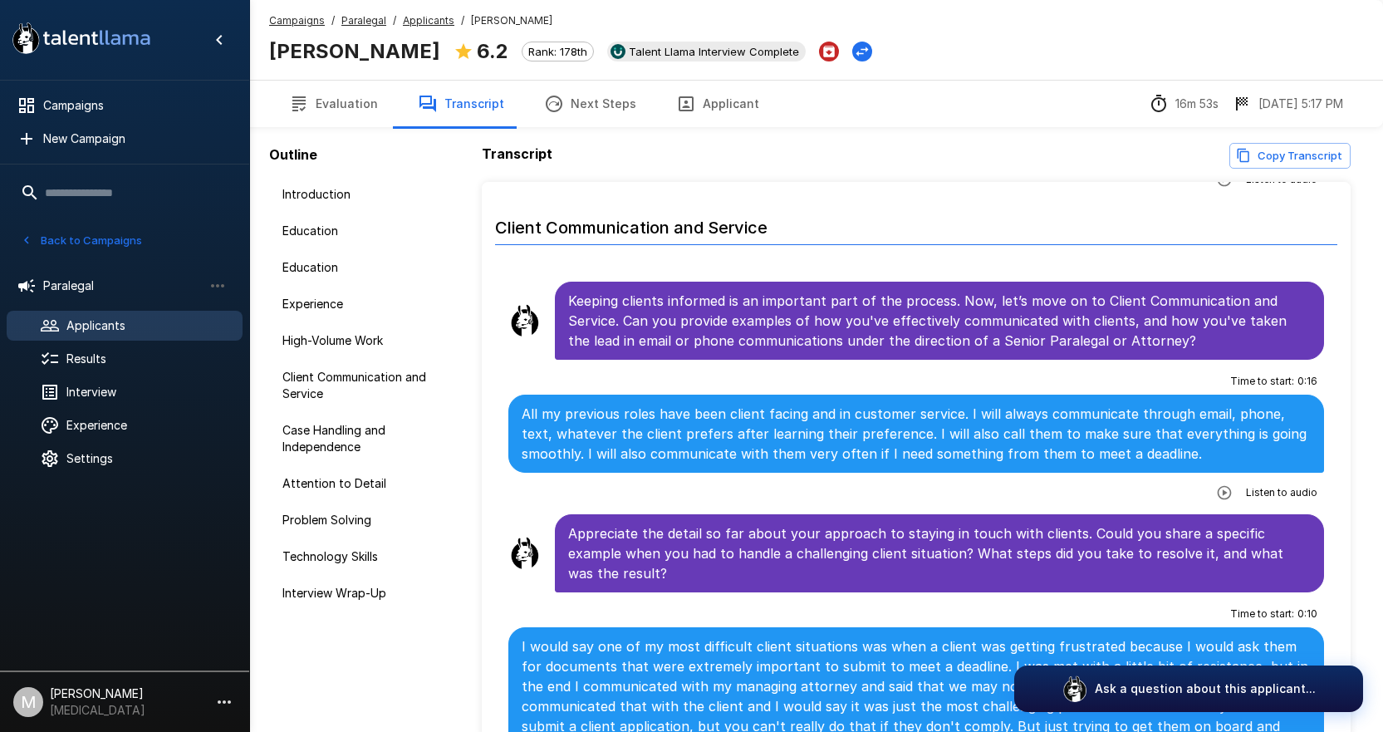
scroll to position [2741, 0]
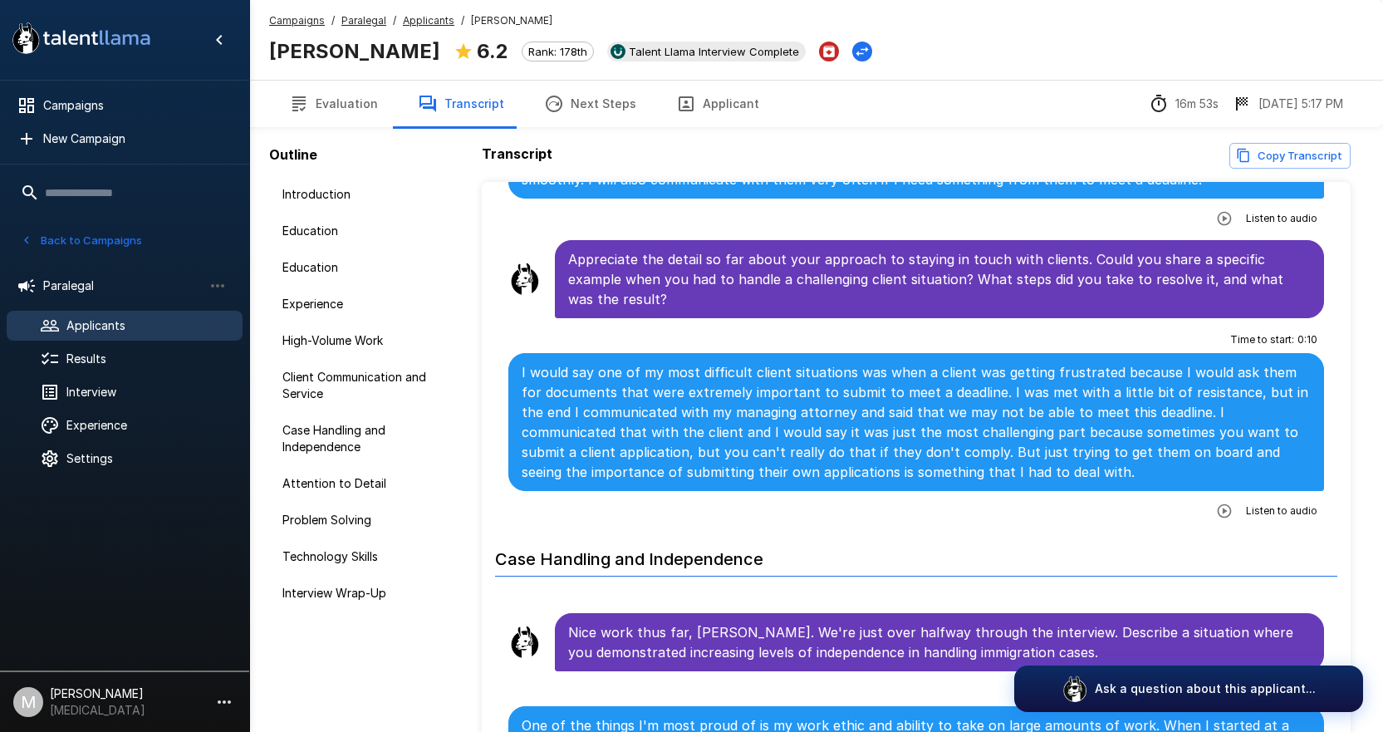
click at [365, 21] on u "Paralegal" at bounding box center [363, 20] width 45 height 12
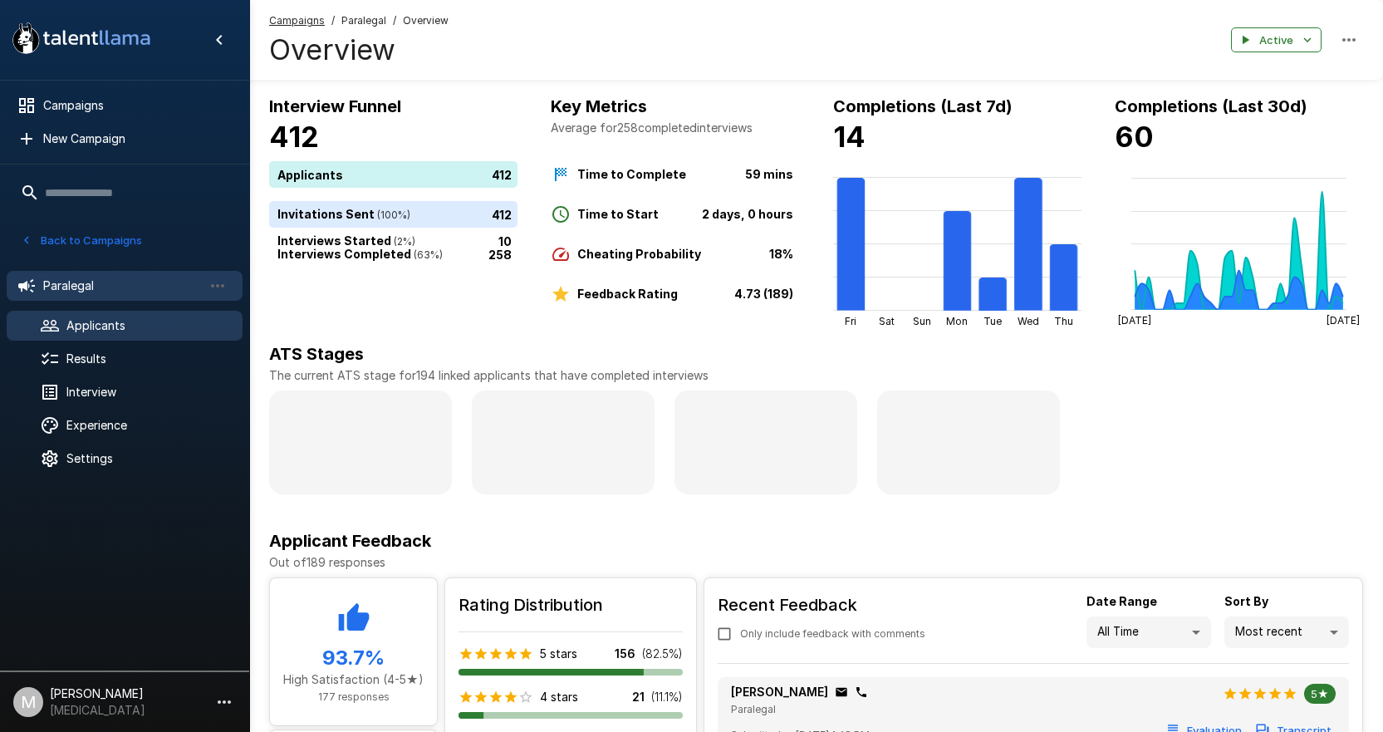
click at [96, 323] on span "Applicants" at bounding box center [147, 325] width 163 height 17
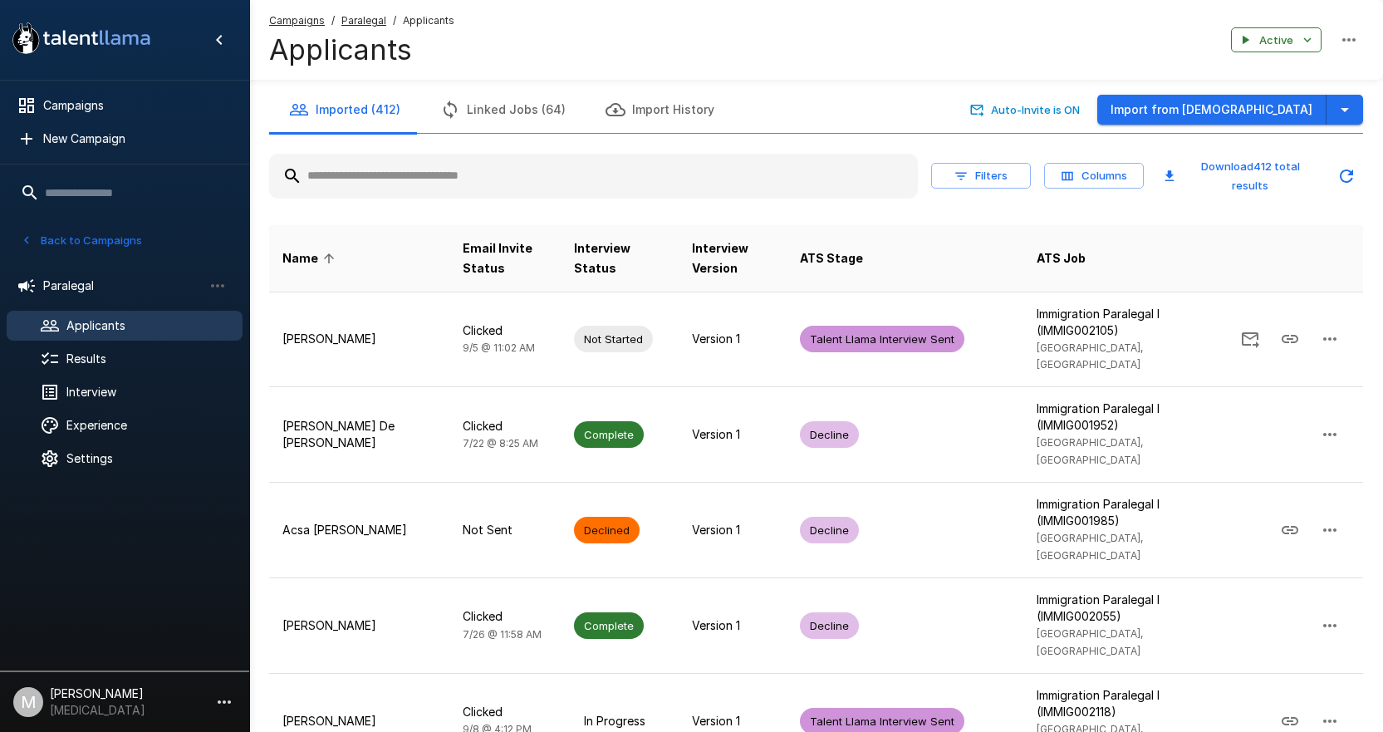
click at [503, 162] on input "text" at bounding box center [593, 176] width 649 height 30
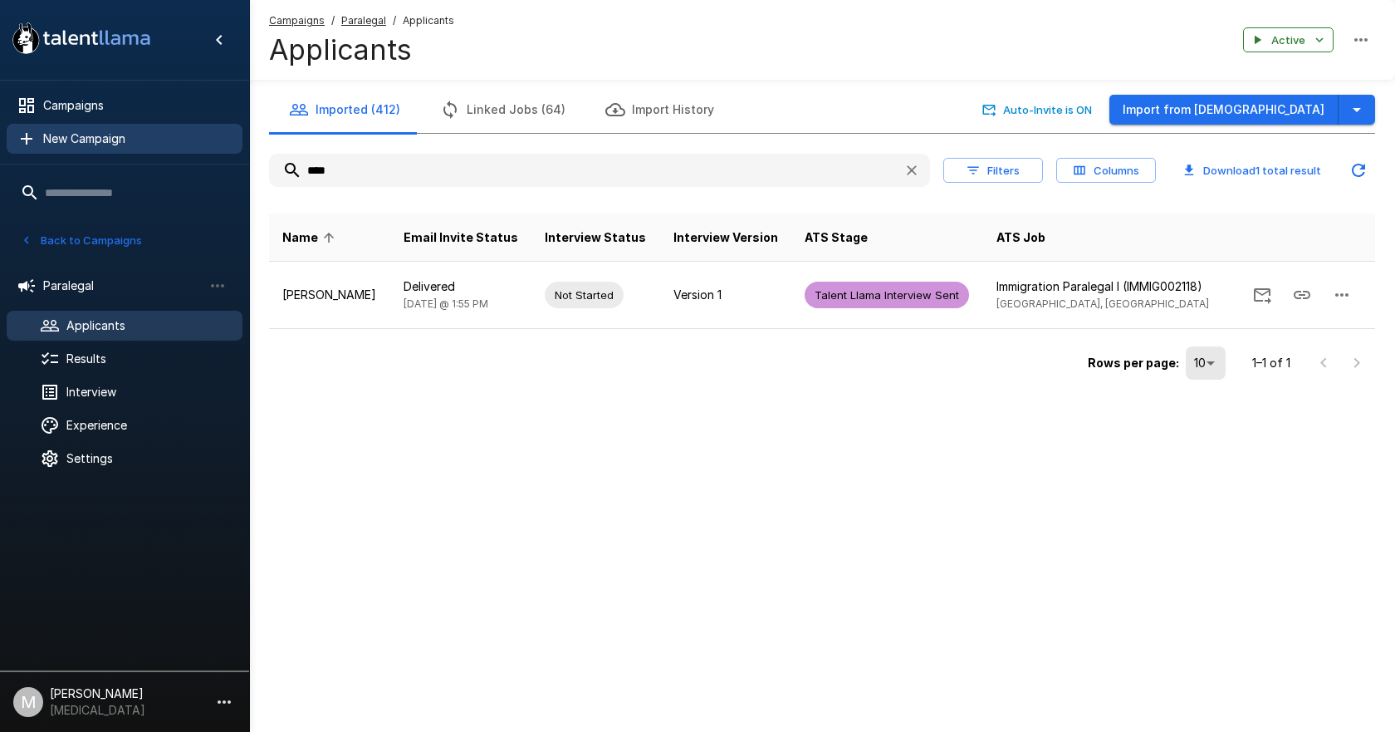
drag, startPoint x: 380, startPoint y: 169, endPoint x: 139, endPoint y: 151, distance: 241.5
click at [249, 151] on div ".st0{fill:#FFFFFF;} .st1{fill:#76a4ed;} Campaigns New Campaign Active 6 Adminis…" at bounding box center [822, 225] width 1146 height 451
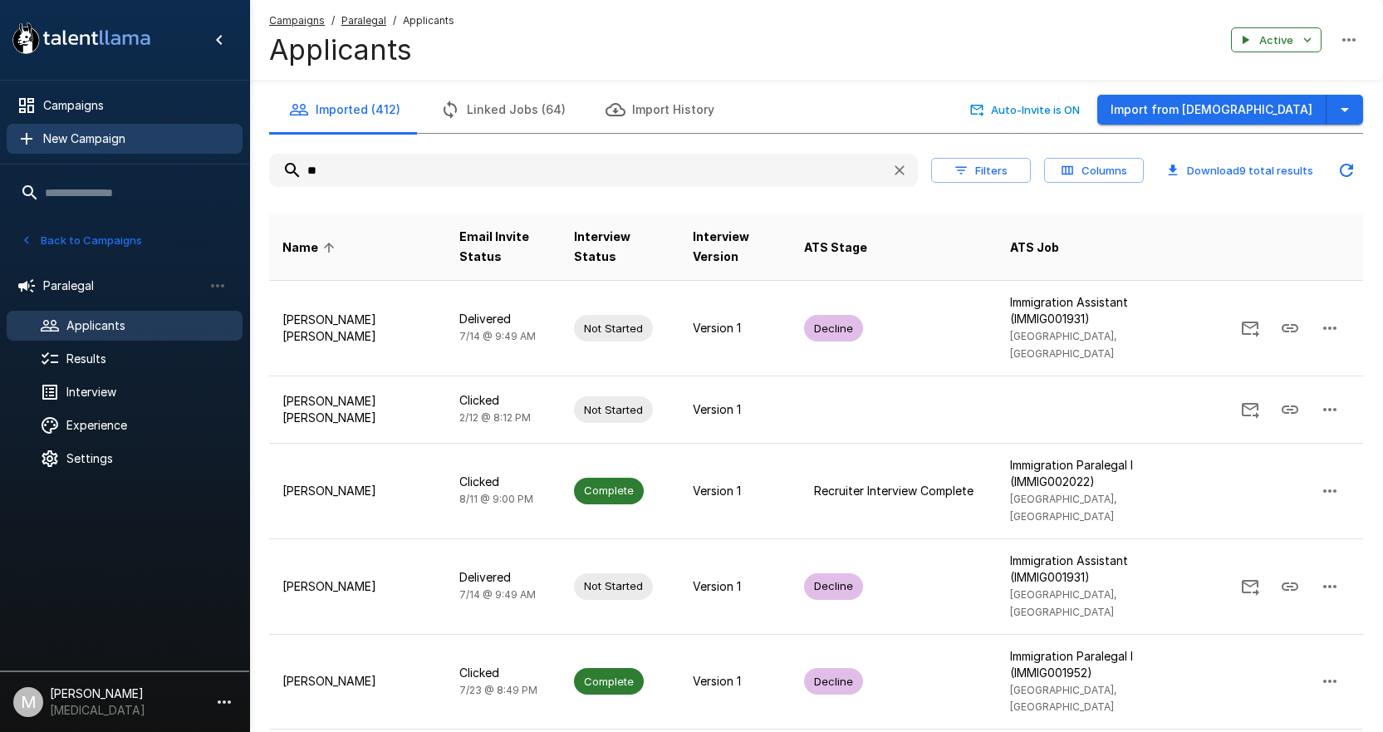
type input "*"
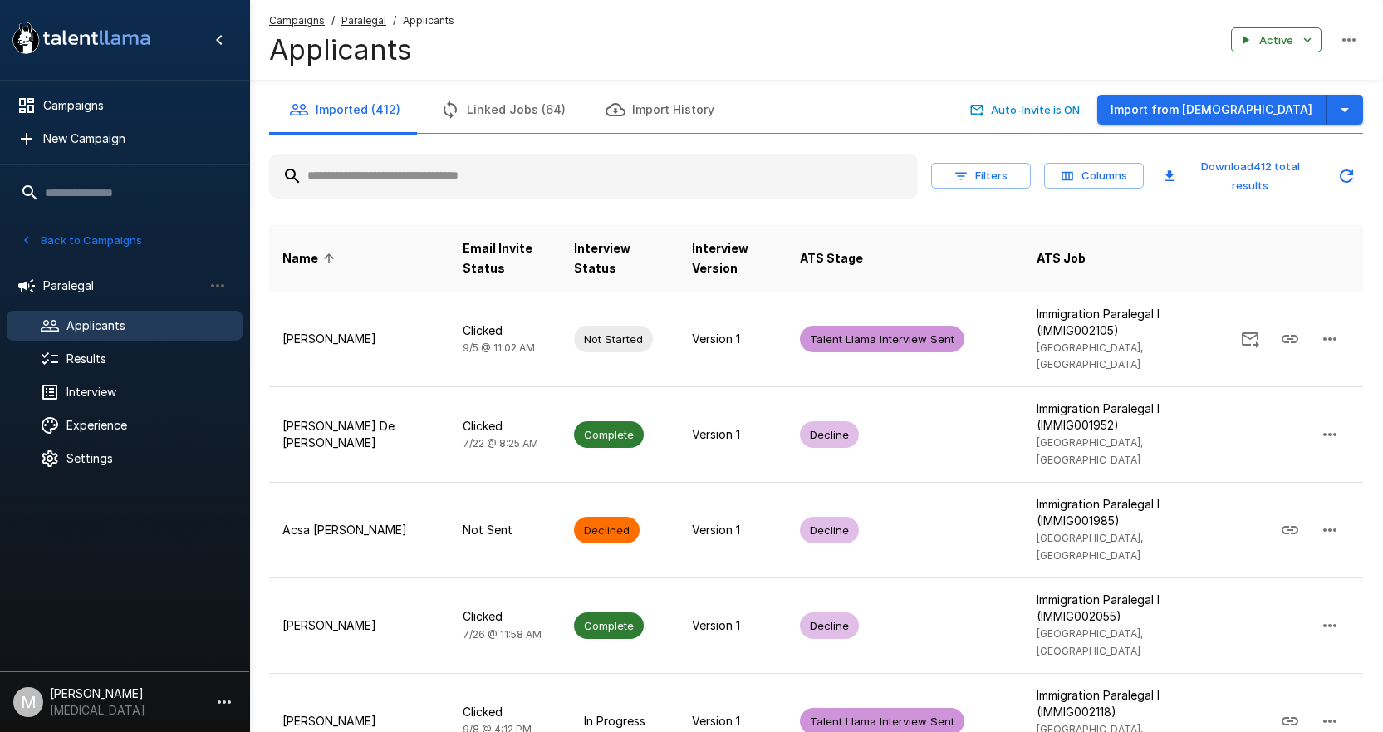
click at [409, 164] on input "text" at bounding box center [593, 176] width 649 height 30
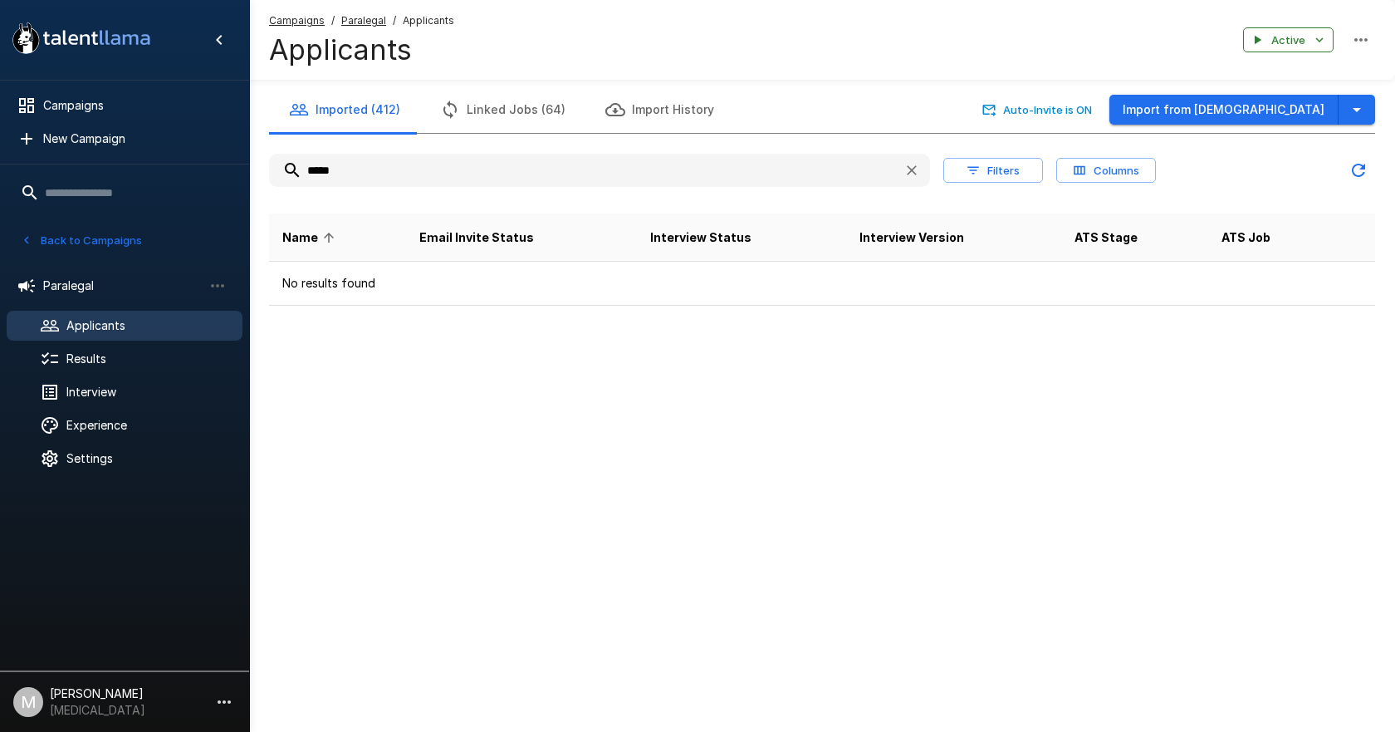
drag, startPoint x: 380, startPoint y: 184, endPoint x: 224, endPoint y: 182, distance: 155.3
click at [249, 182] on div ".st0{fill:#FFFFFF;} .st1{fill:#76a4ed;} Campaigns New Campaign Active 6 Adminis…" at bounding box center [822, 186] width 1146 height 372
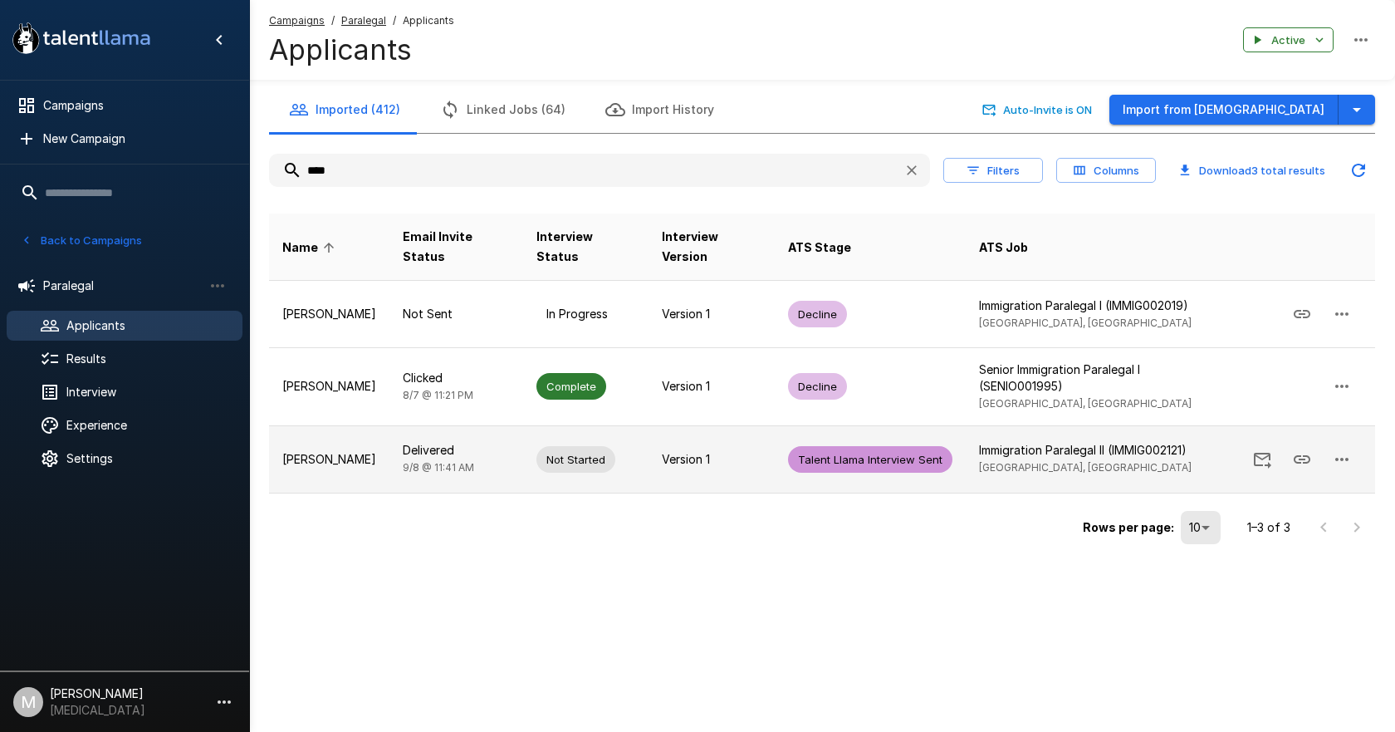
type input "****"
click at [1349, 460] on icon "button" at bounding box center [1342, 459] width 20 height 20
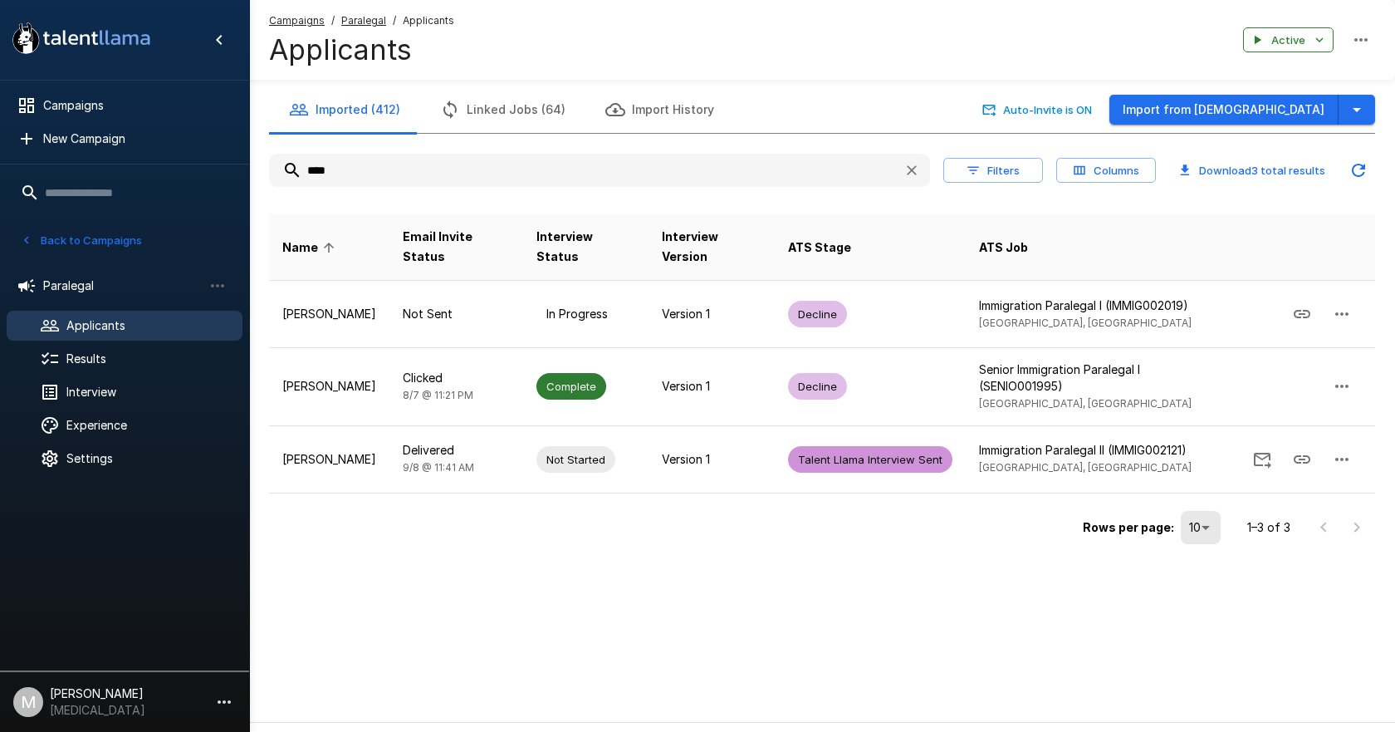
click at [457, 615] on div at bounding box center [697, 615] width 1395 height 0
click at [457, 398] on span "[DATE] 11:21 PM" at bounding box center [438, 395] width 71 height 12
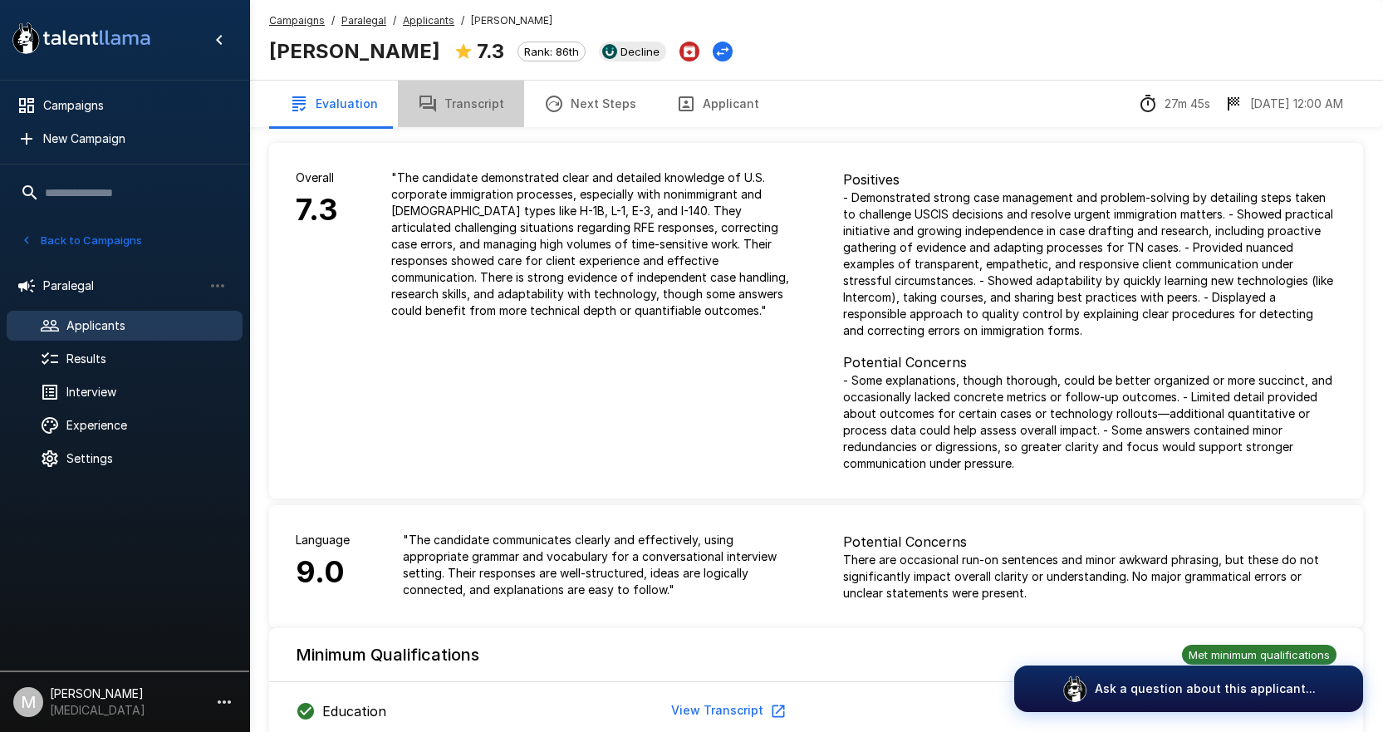
click at [467, 114] on button "Transcript" at bounding box center [461, 104] width 126 height 47
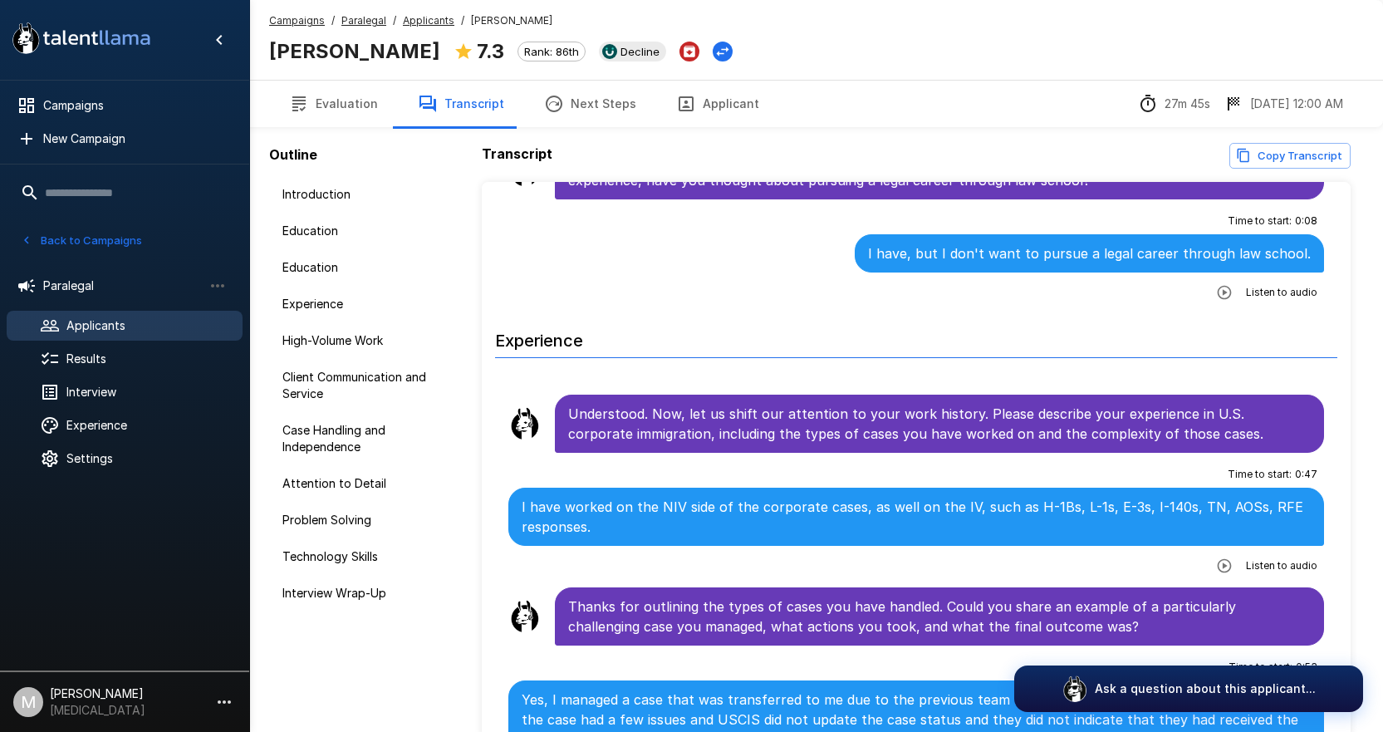
scroll to position [665, 0]
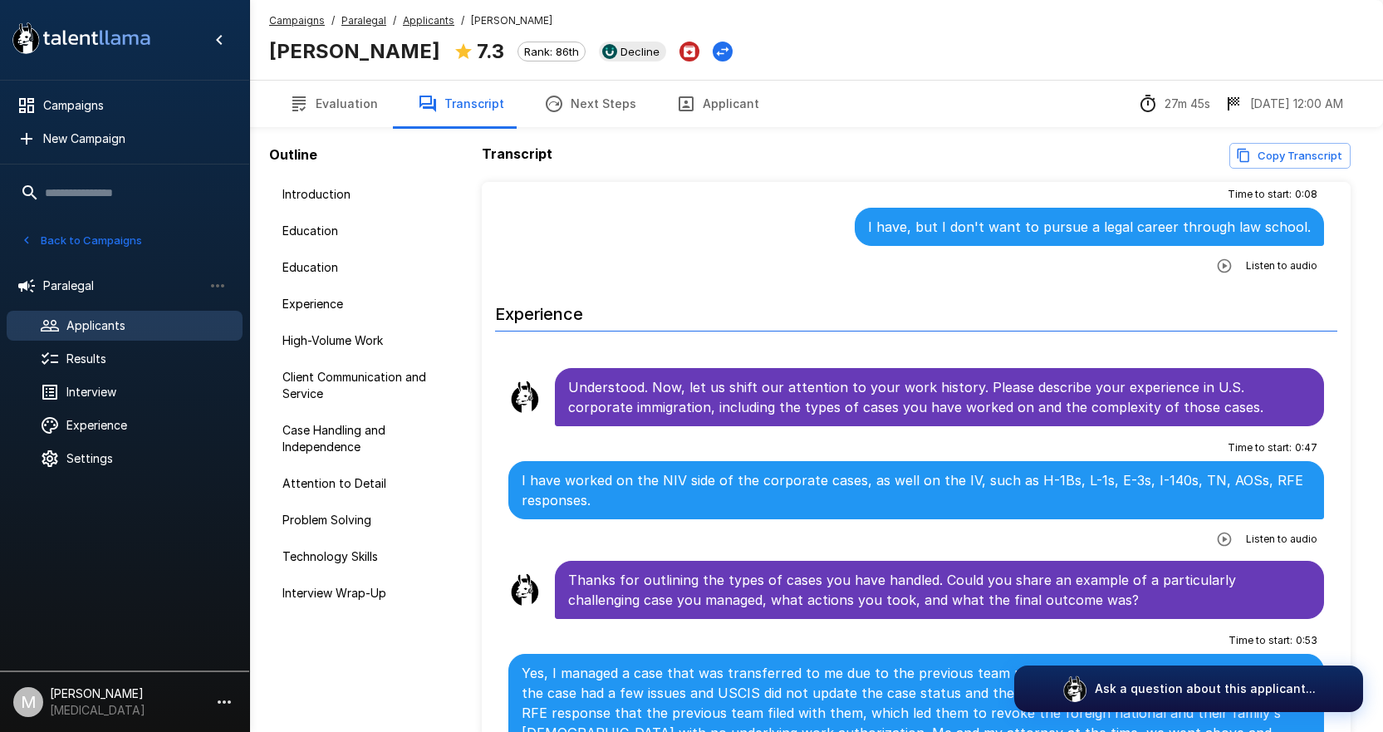
click at [115, 319] on span "Applicants" at bounding box center [147, 325] width 163 height 17
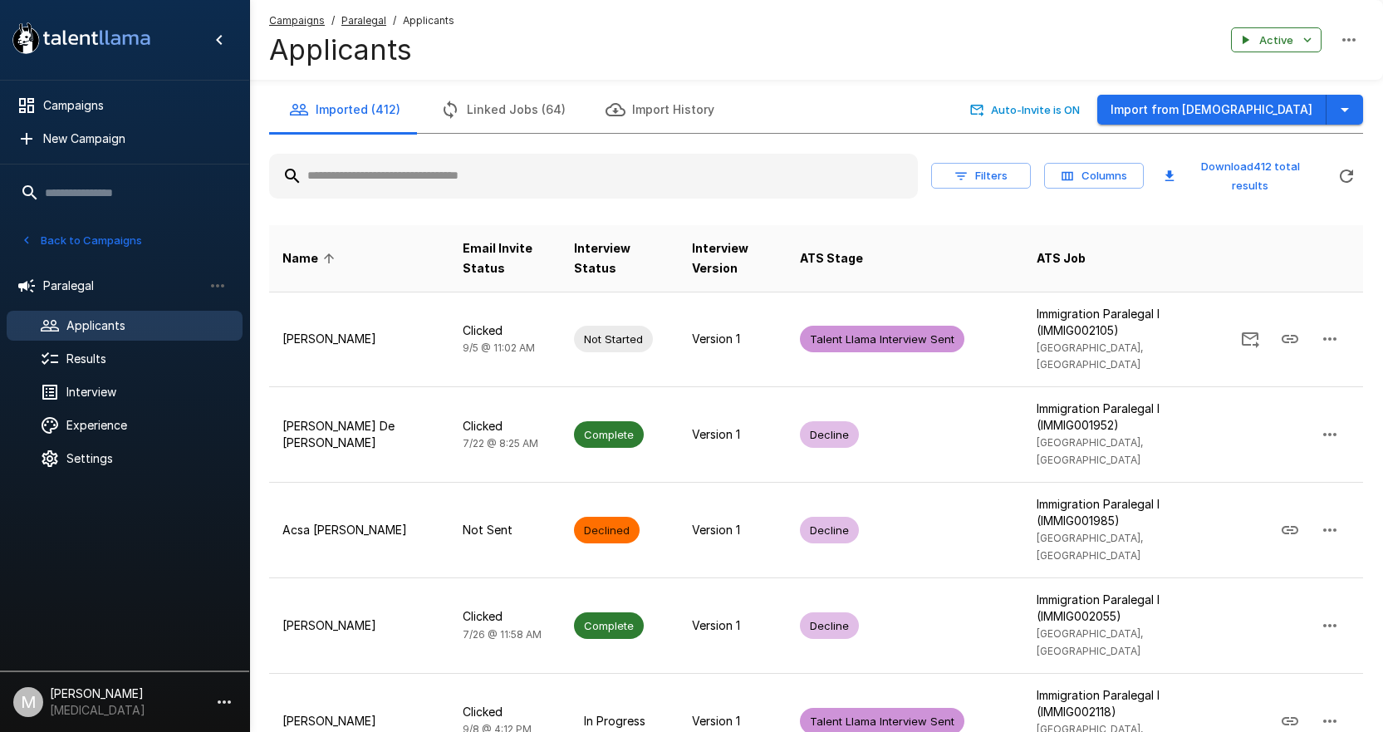
click at [400, 163] on input "text" at bounding box center [593, 176] width 649 height 30
click at [540, 184] on input "text" at bounding box center [593, 176] width 649 height 30
click at [540, 183] on input "text" at bounding box center [593, 176] width 649 height 30
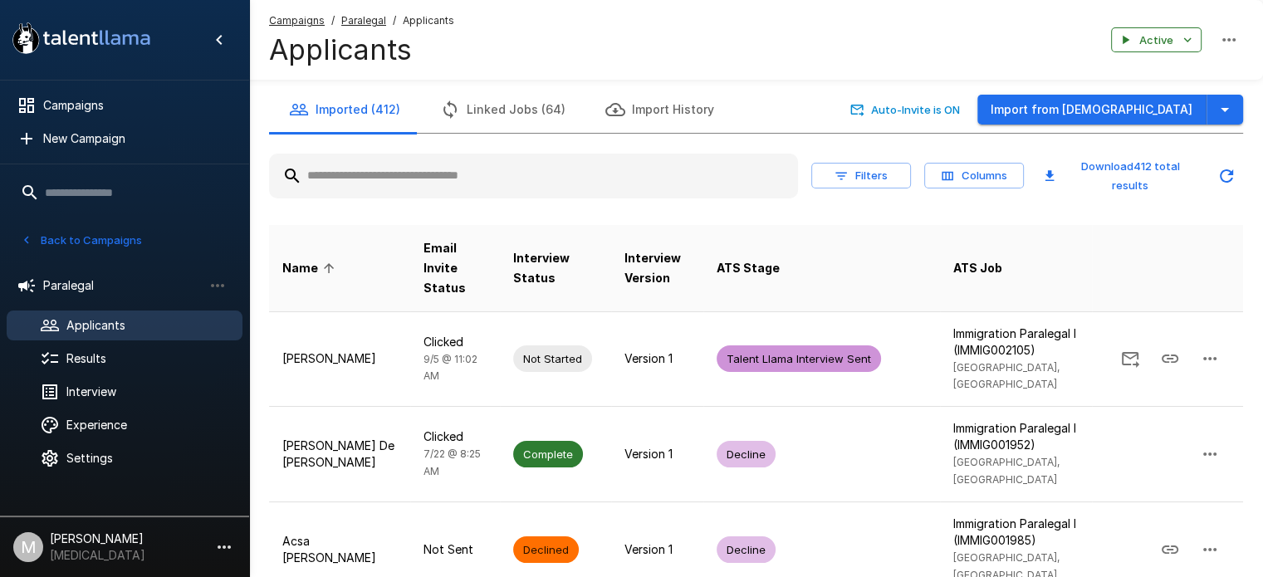
click at [284, 17] on u "Campaigns" at bounding box center [297, 20] width 56 height 12
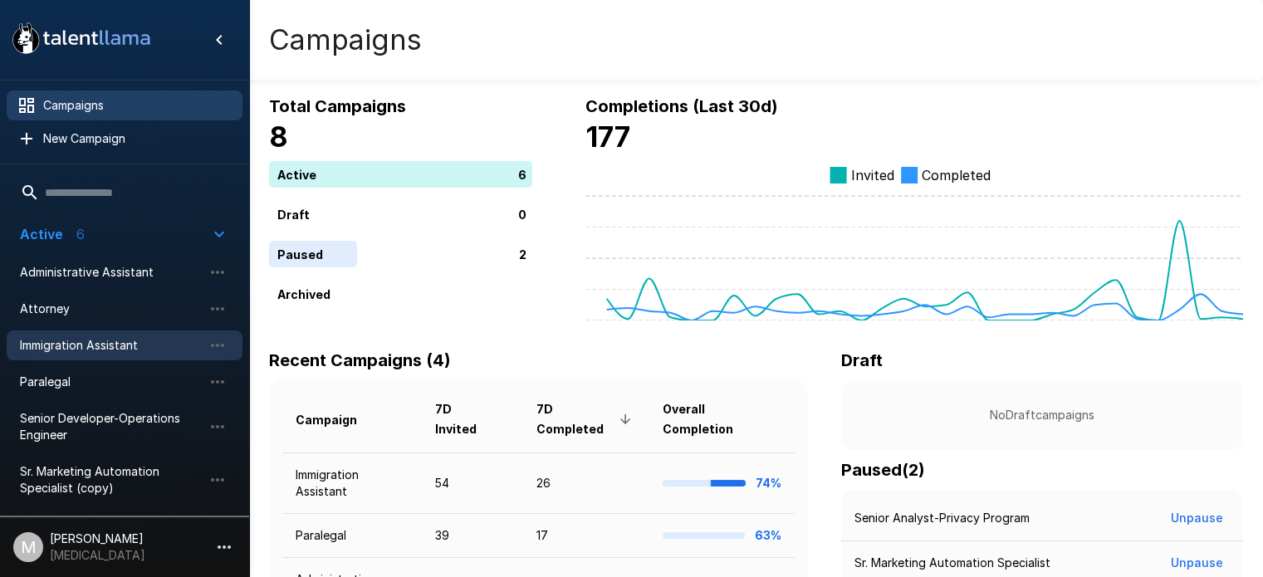
click at [99, 344] on span "Immigration Assistant" at bounding box center [111, 345] width 183 height 17
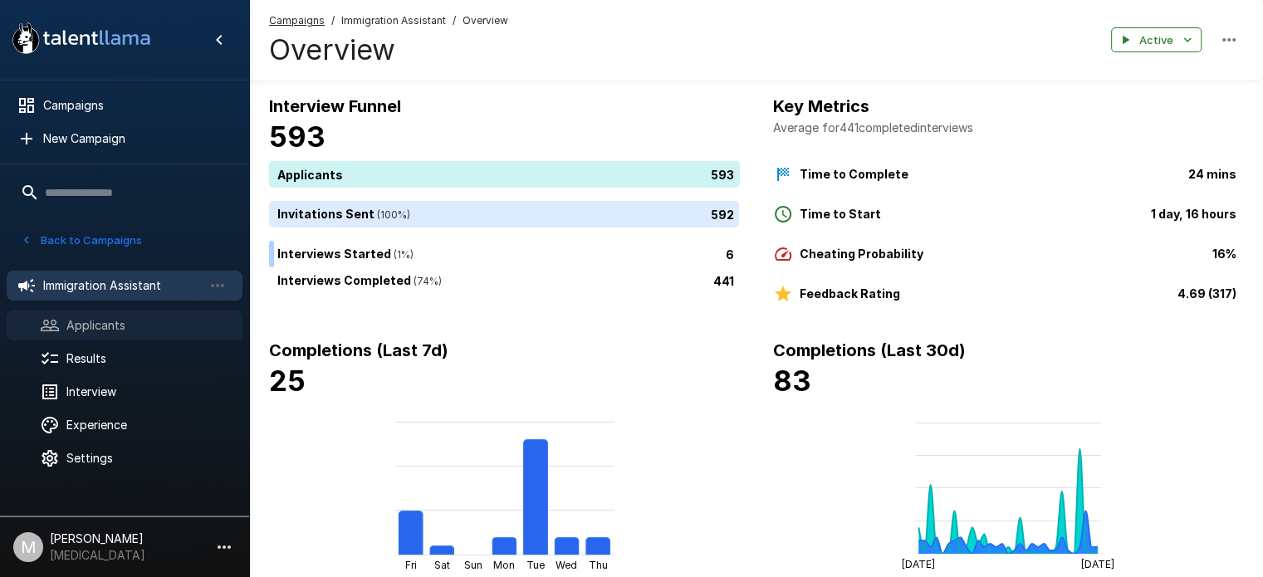
click at [114, 332] on span "Applicants" at bounding box center [147, 325] width 163 height 17
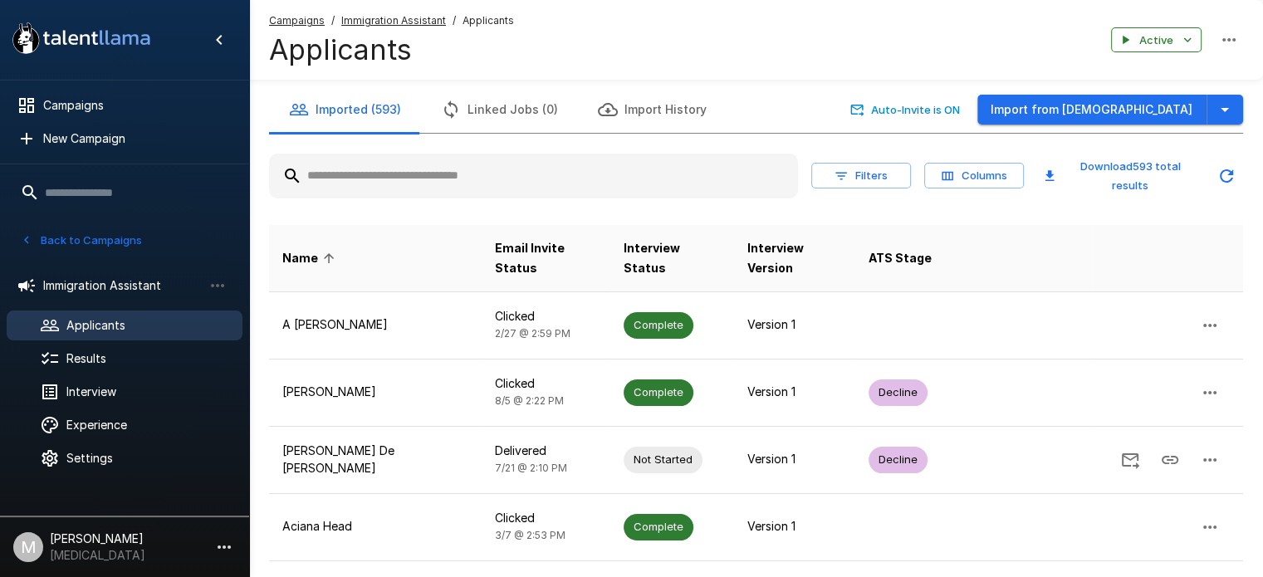
click at [405, 192] on div at bounding box center [533, 176] width 529 height 45
click at [463, 187] on input "text" at bounding box center [533, 176] width 529 height 30
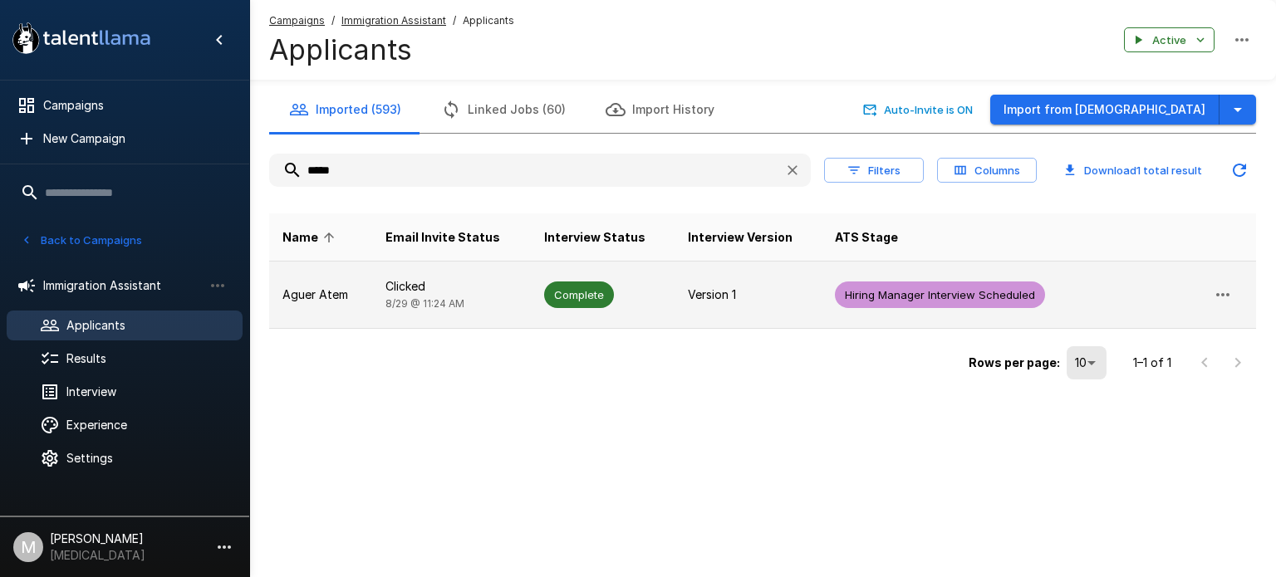
type input "*****"
click at [430, 278] on p "Clicked" at bounding box center [451, 286] width 132 height 17
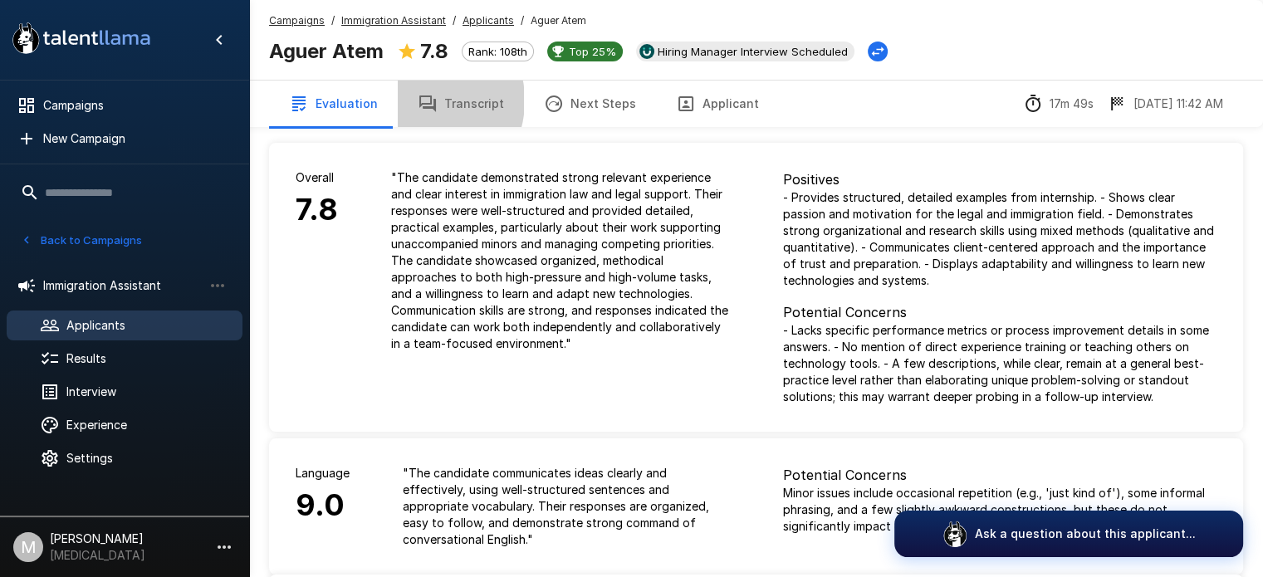
click at [412, 101] on button "Transcript" at bounding box center [461, 104] width 126 height 47
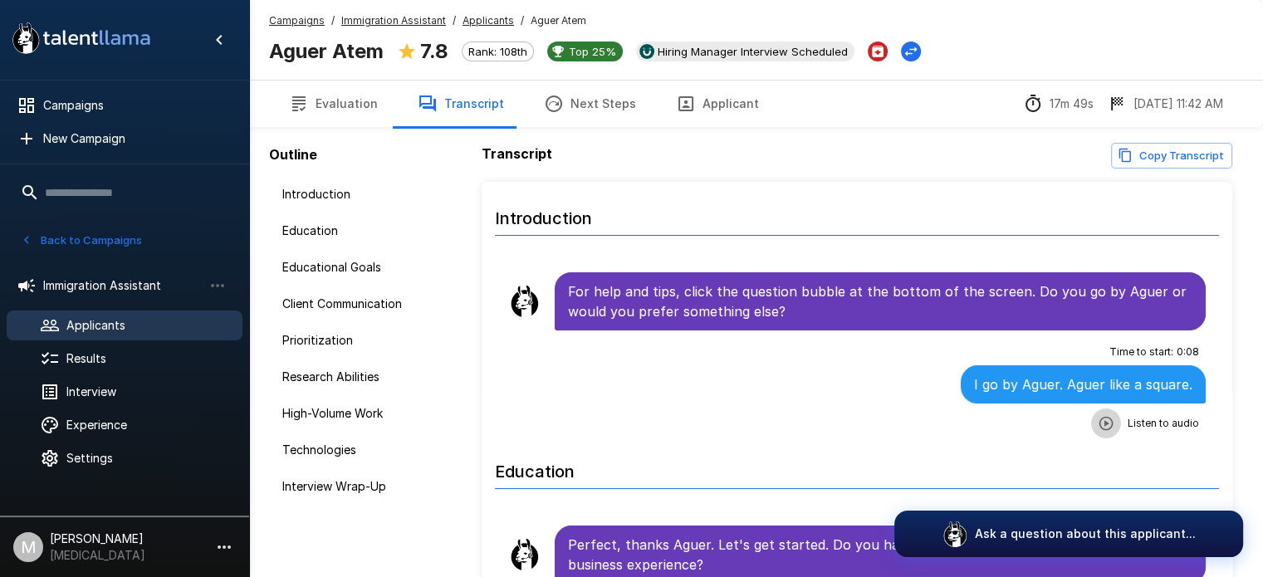
click at [1102, 415] on icon "button" at bounding box center [1106, 423] width 17 height 17
click at [1138, 410] on icon "button" at bounding box center [1145, 402] width 14 height 14
click at [379, 16] on u "Immigration Assistant" at bounding box center [393, 20] width 105 height 12
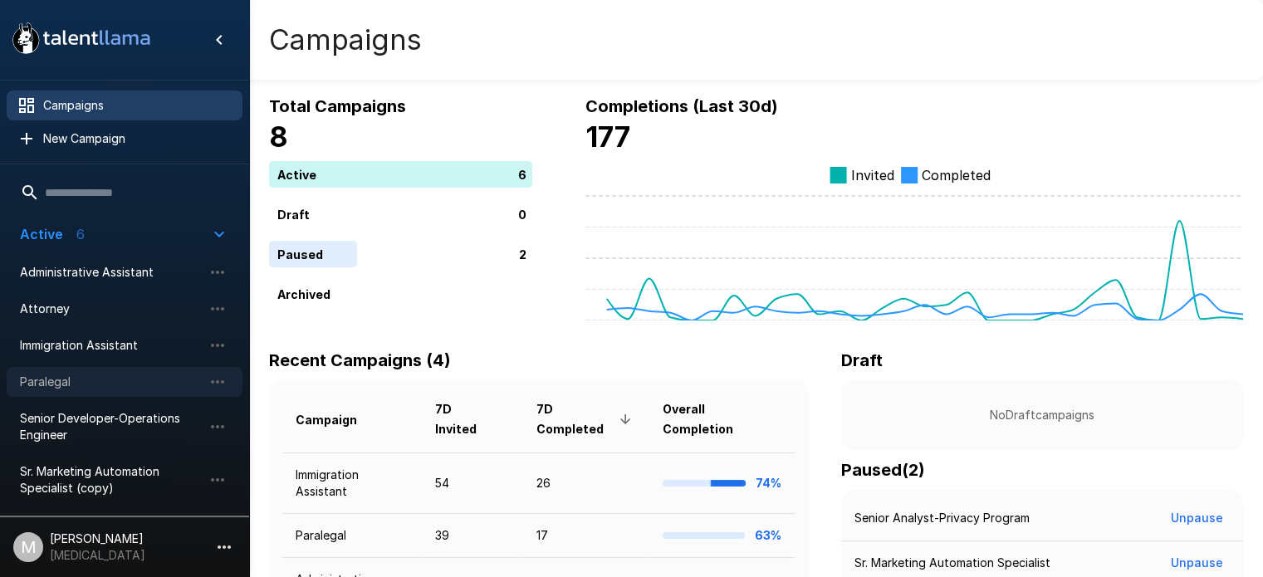
click at [96, 375] on span "Paralegal" at bounding box center [111, 382] width 183 height 17
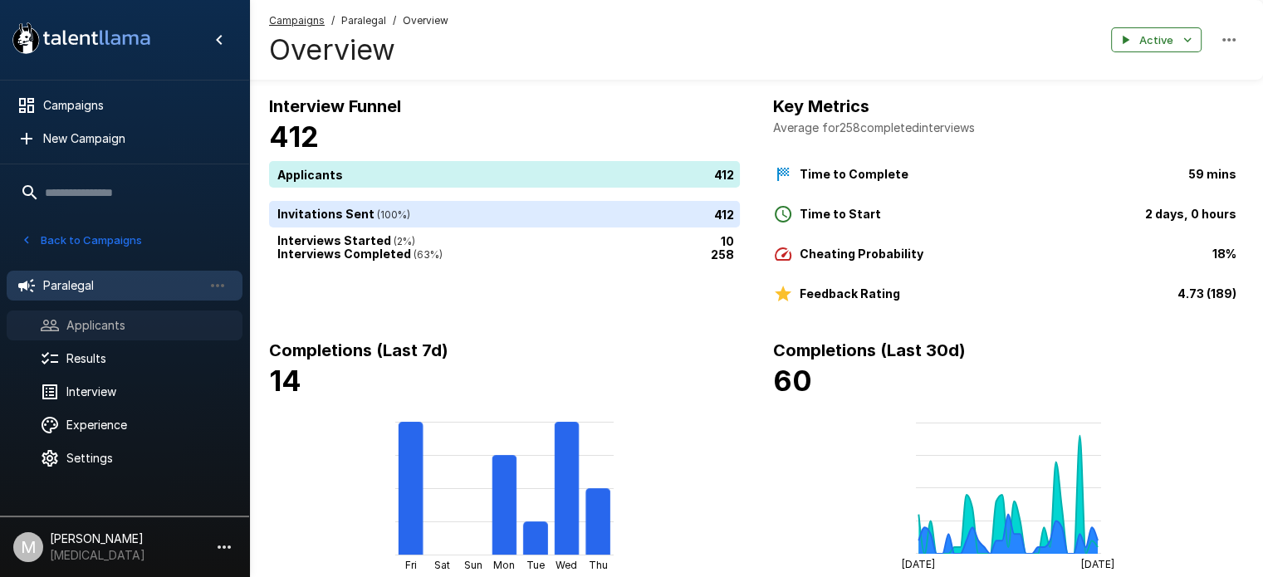
click at [100, 322] on span "Applicants" at bounding box center [147, 325] width 163 height 17
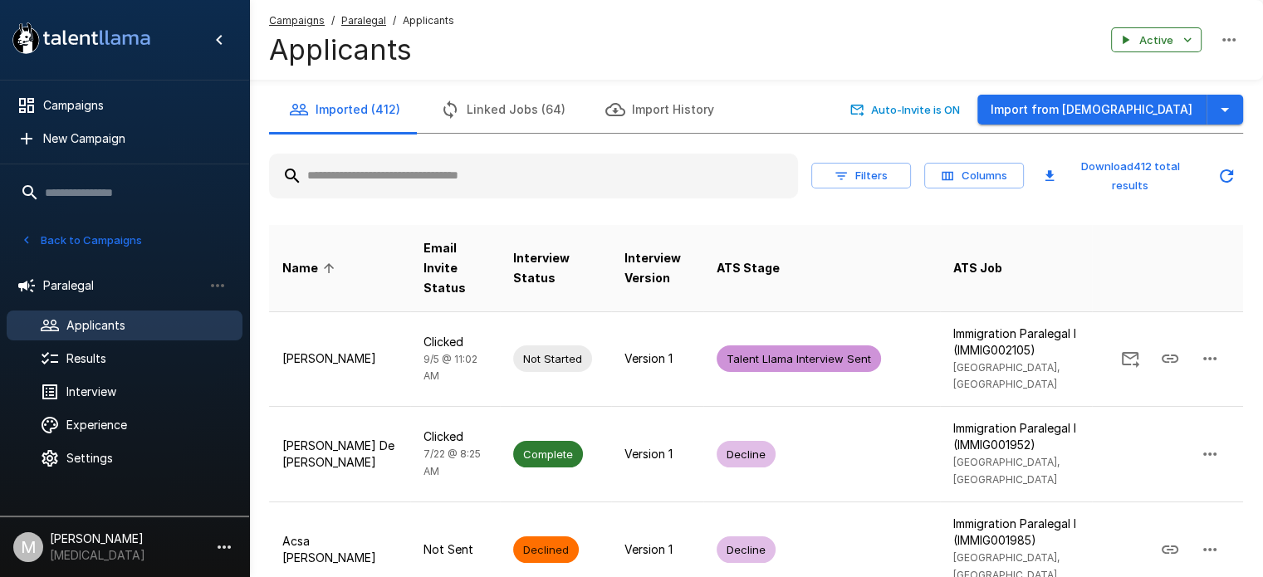
click at [390, 182] on input "text" at bounding box center [533, 176] width 529 height 30
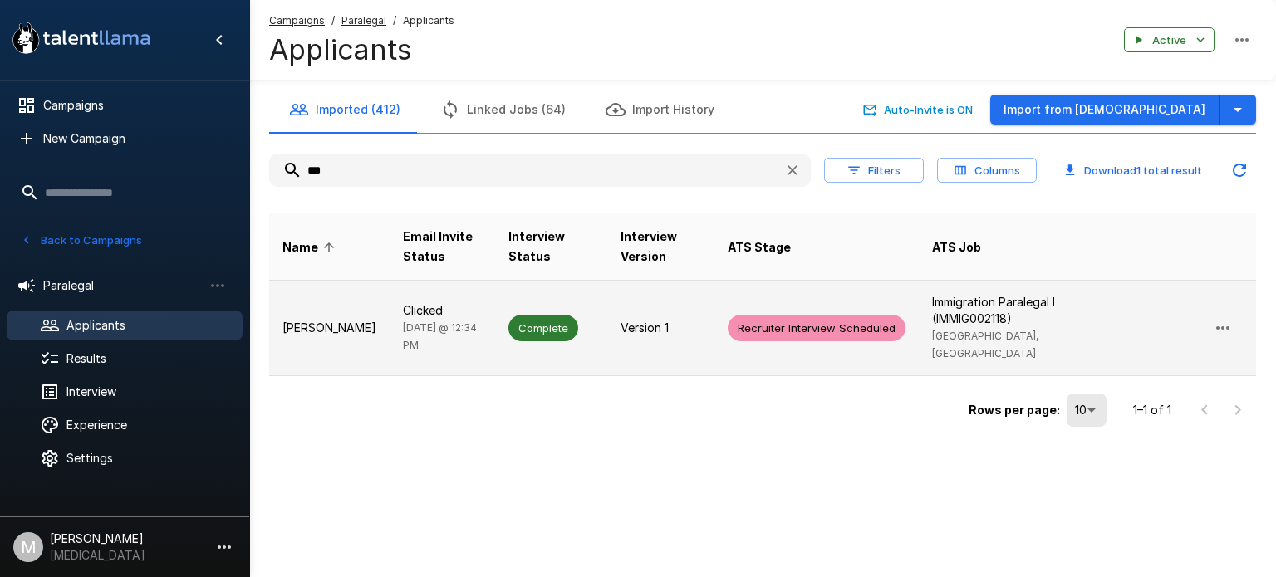
type input "***"
click at [370, 298] on td "[PERSON_NAME]" at bounding box center [329, 329] width 120 height 96
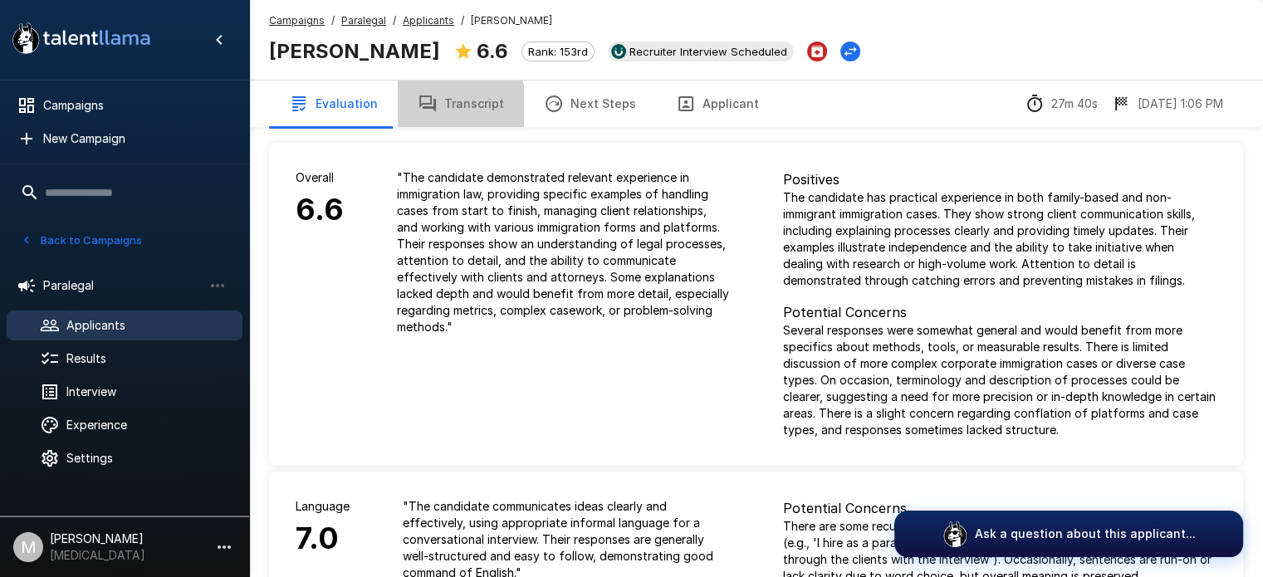
click at [443, 113] on button "Transcript" at bounding box center [461, 104] width 126 height 47
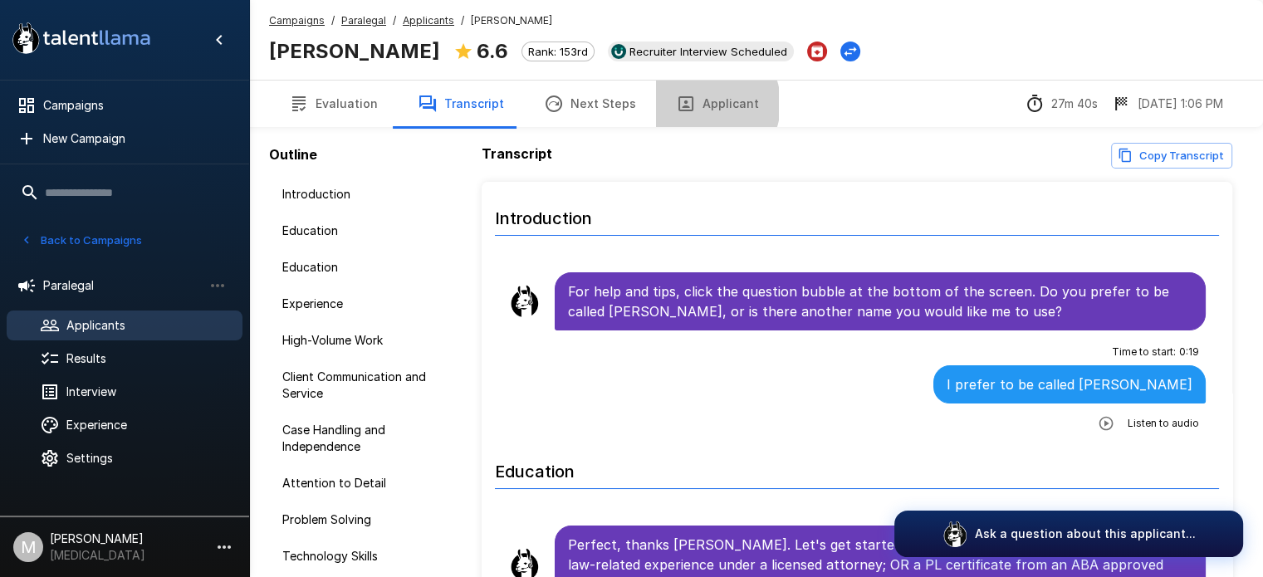
click at [691, 104] on button "Applicant" at bounding box center [717, 104] width 123 height 47
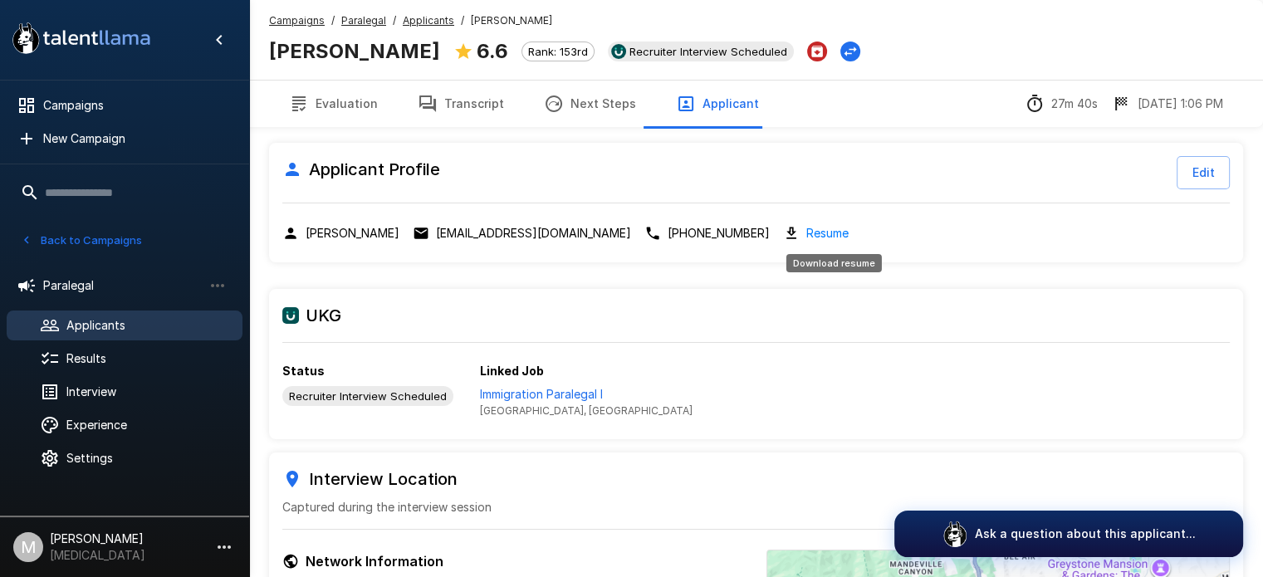
click at [849, 231] on link "Resume" at bounding box center [828, 232] width 42 height 19
click at [558, 388] on p "Immigration Paralegal I" at bounding box center [586, 394] width 213 height 17
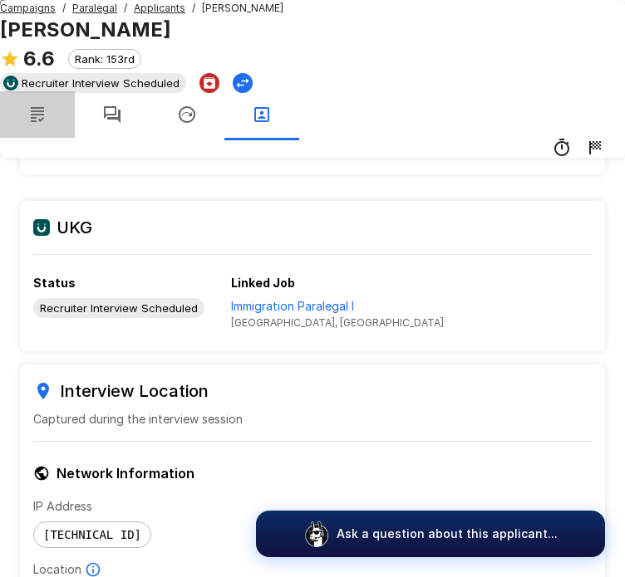
click at [60, 119] on button "button" at bounding box center [37, 114] width 75 height 47
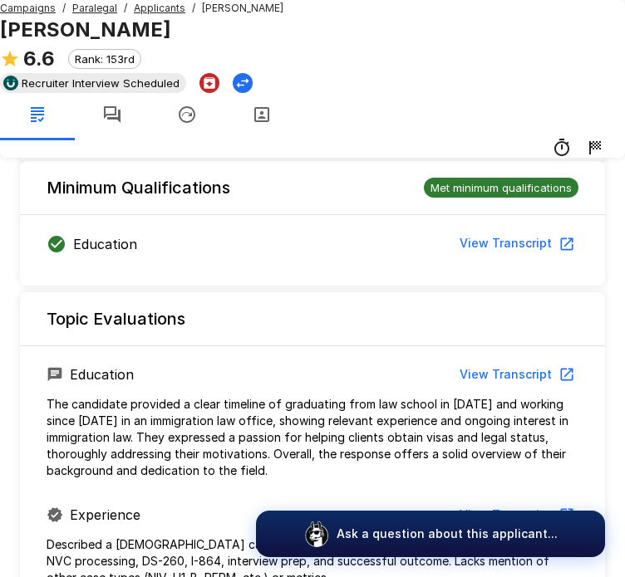
scroll to position [637, 0]
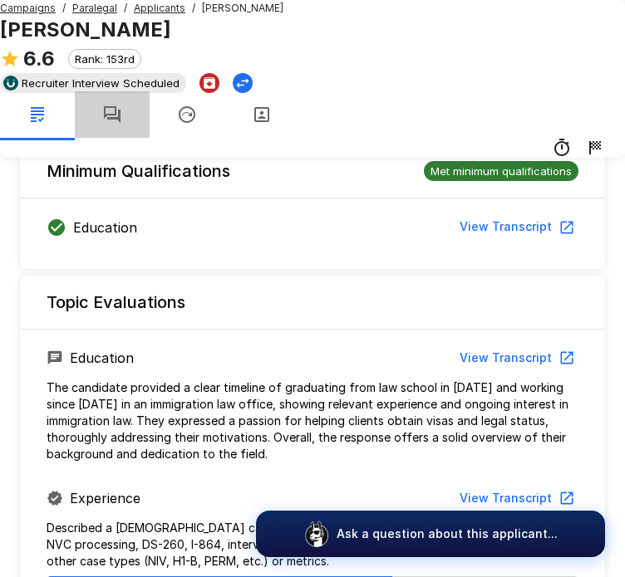
click at [122, 105] on icon "button" at bounding box center [112, 115] width 20 height 20
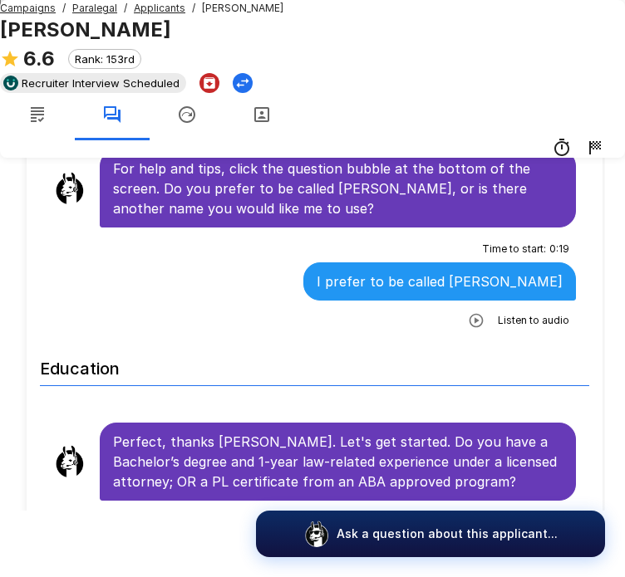
scroll to position [209, 0]
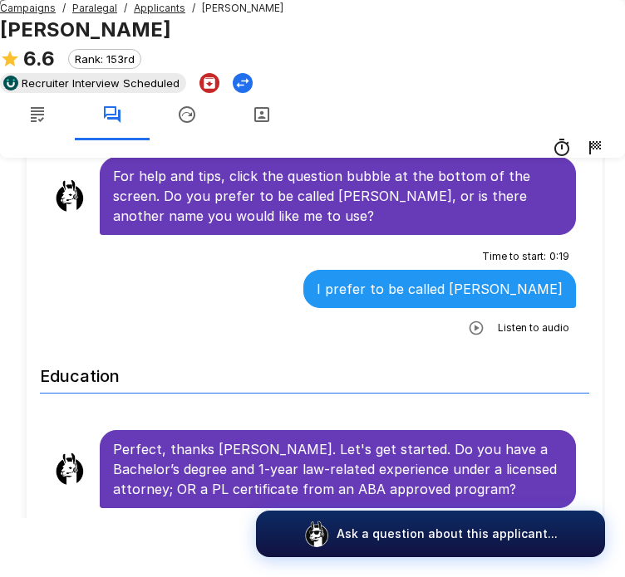
scroll to position [209, 0]
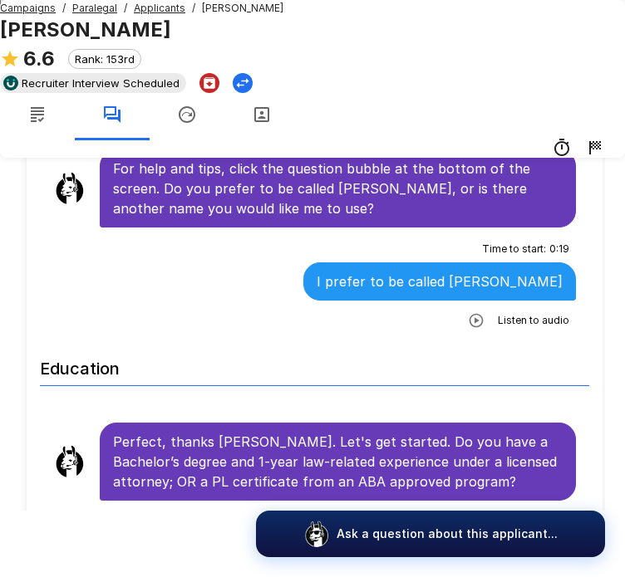
scroll to position [520, 0]
